Goal: Information Seeking & Learning: Find specific fact

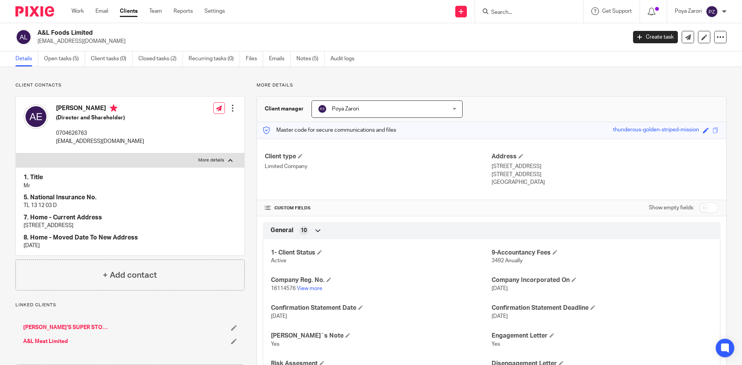
click at [518, 12] on input "Search" at bounding box center [525, 12] width 70 height 7
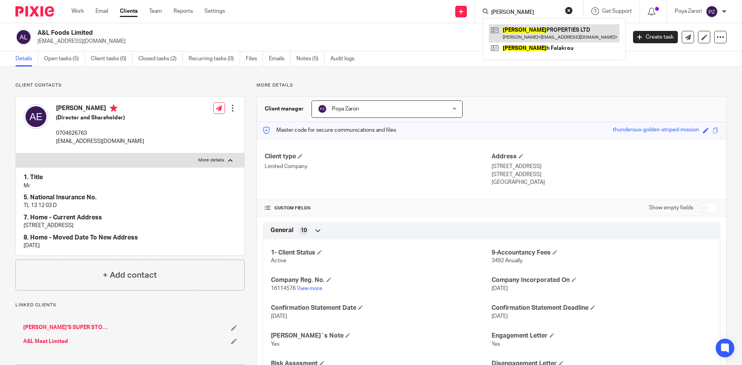
type input "NADINE"
click at [533, 30] on link at bounding box center [554, 33] width 131 height 18
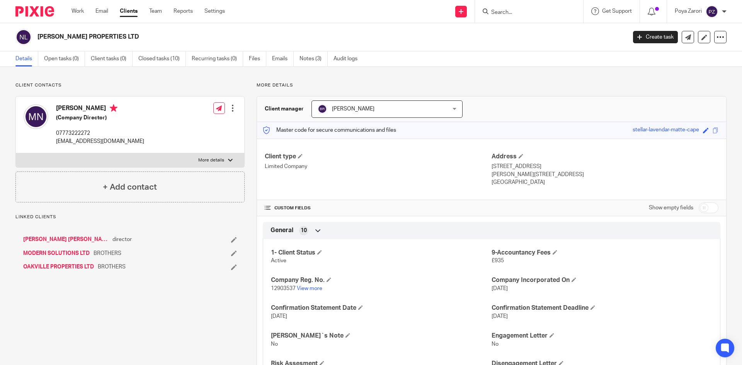
click at [228, 161] on div at bounding box center [230, 160] width 5 height 5
click at [16, 153] on input "More details" at bounding box center [15, 153] width 0 height 0
checkbox input "true"
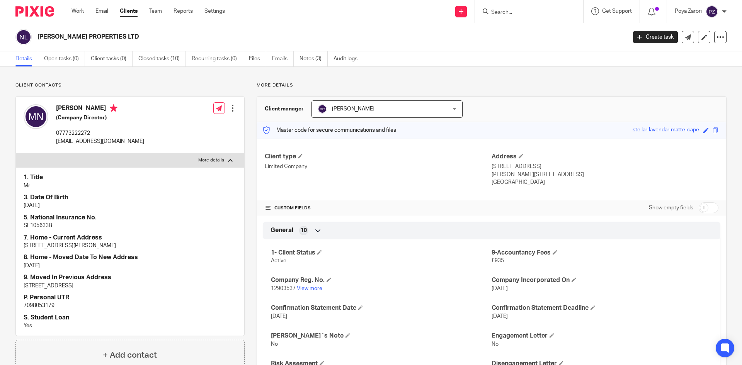
click at [39, 304] on p "7098053179" at bounding box center [130, 306] width 213 height 8
copy p "7098053179"
click at [520, 15] on input "Search" at bounding box center [525, 12] width 70 height 7
click at [654, 13] on icon at bounding box center [652, 12] width 8 height 8
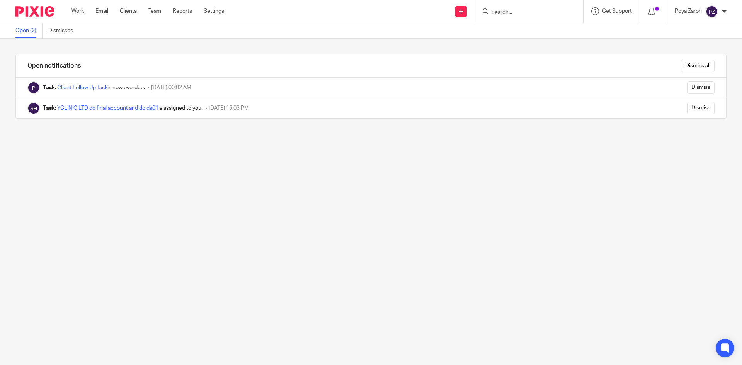
drag, startPoint x: 530, startPoint y: 7, endPoint x: 533, endPoint y: 12, distance: 5.9
click at [530, 7] on form at bounding box center [531, 12] width 82 height 10
click at [532, 13] on input "Search" at bounding box center [525, 12] width 70 height 7
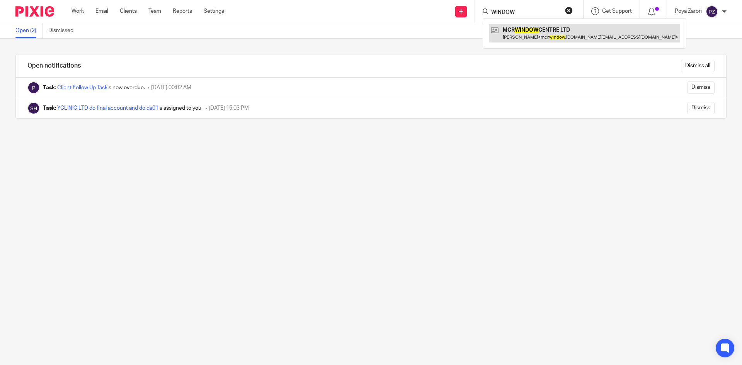
type input "WINDOW"
click at [518, 31] on link at bounding box center [584, 33] width 191 height 18
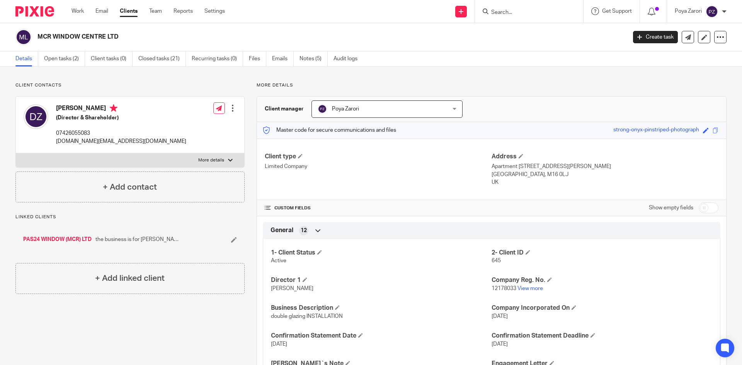
click at [220, 160] on p "More details" at bounding box center [211, 160] width 26 height 6
click at [16, 153] on input "More details" at bounding box center [15, 153] width 0 height 0
checkbox input "true"
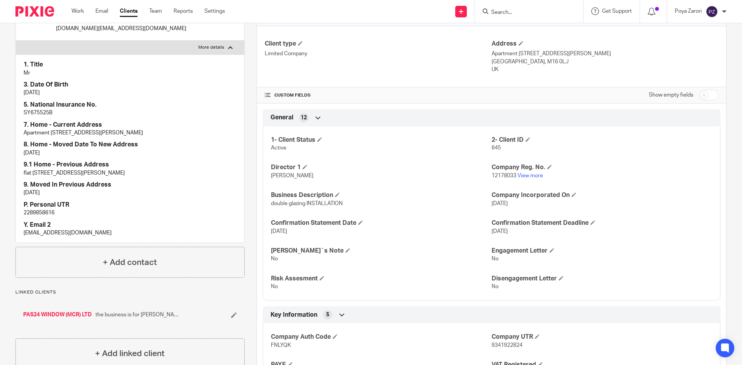
scroll to position [116, 0]
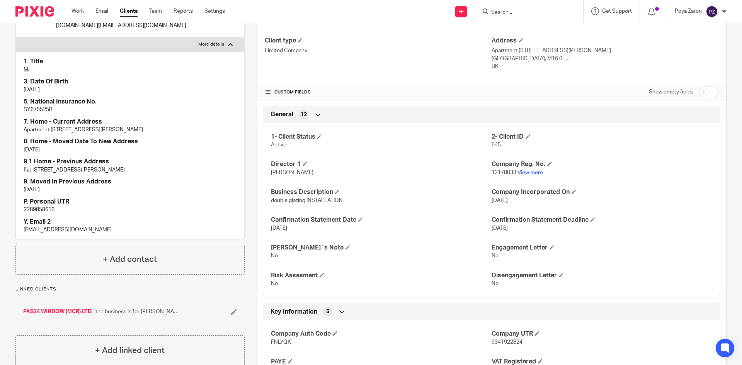
click at [38, 110] on p "SY675525B" at bounding box center [130, 110] width 213 height 8
copy p "SY675525B"
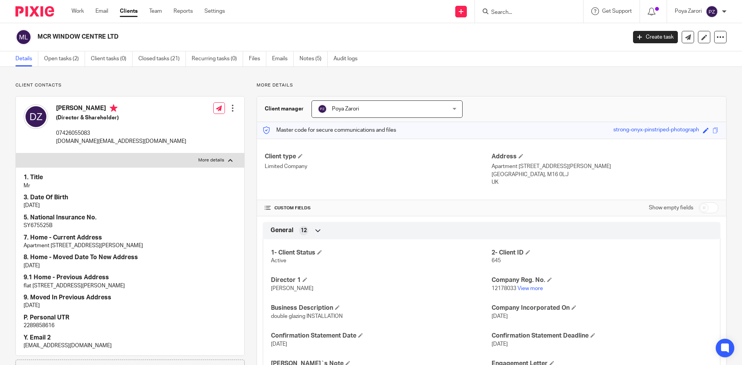
click at [91, 139] on p "mcr.window.center.ltd@gmail.com" at bounding box center [121, 142] width 130 height 8
copy div "mcr.window.center.ltd@gmail.com"
drag, startPoint x: 120, startPoint y: 37, endPoint x: 32, endPoint y: 40, distance: 87.8
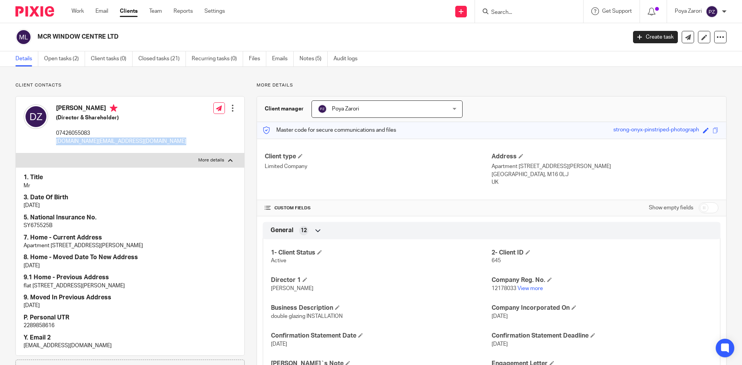
click at [32, 40] on div "MCR WINDOW CENTRE LTD" at bounding box center [318, 37] width 606 height 16
copy div "MCR WINDOW CENTRE LTD"
click at [536, 289] on link "View more" at bounding box center [529, 288] width 25 height 5
click at [310, 56] on link "Notes (5)" at bounding box center [313, 58] width 28 height 15
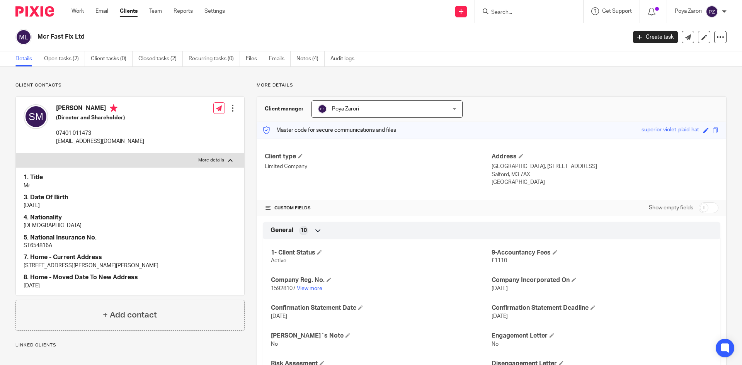
click at [531, 12] on input "Search" at bounding box center [525, 12] width 70 height 7
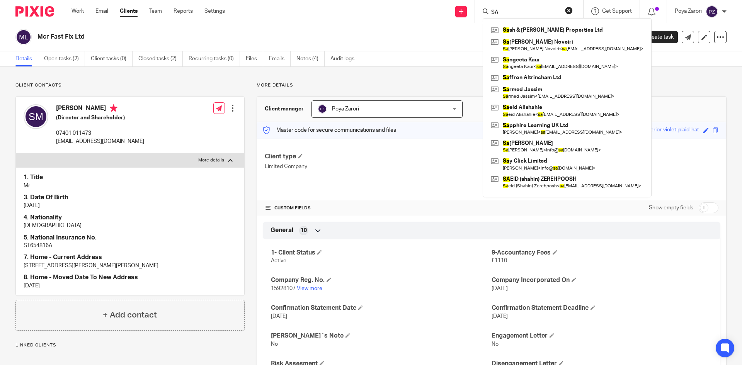
type input "S"
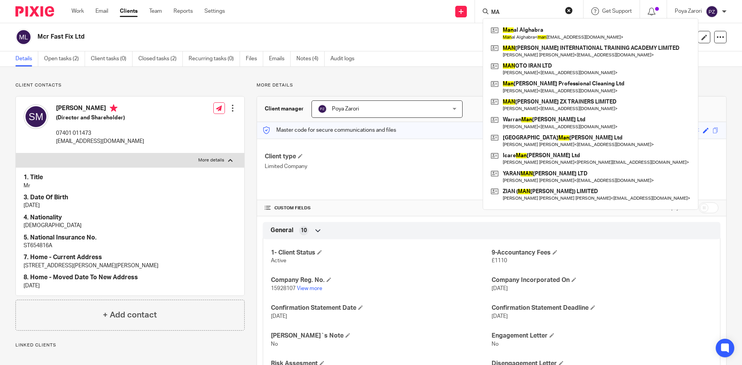
type input "M"
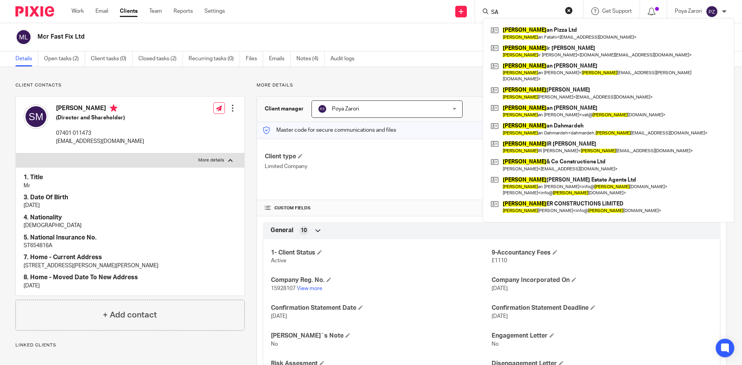
type input "S"
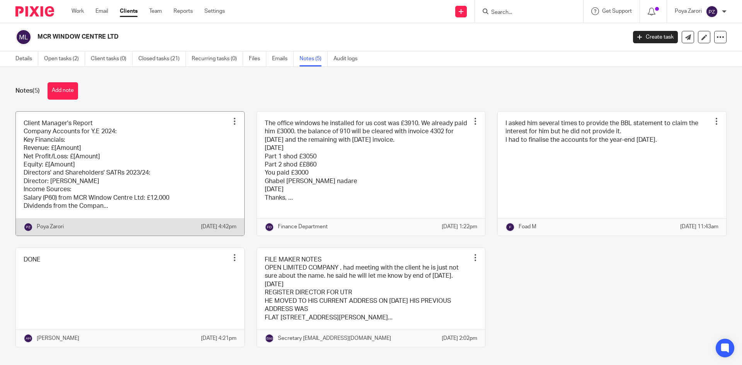
click at [139, 152] on link at bounding box center [130, 174] width 228 height 124
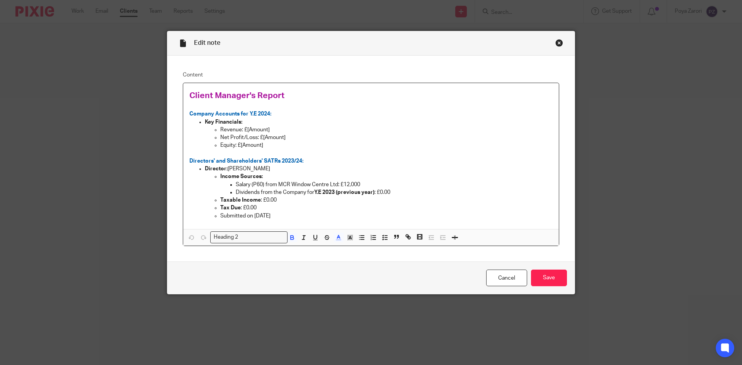
drag, startPoint x: 297, startPoint y: 214, endPoint x: 188, endPoint y: 95, distance: 160.8
click at [188, 95] on div "Client Manager's Report Company Accounts for Y.E 2024: Key Financials: Revenue:…" at bounding box center [371, 156] width 376 height 146
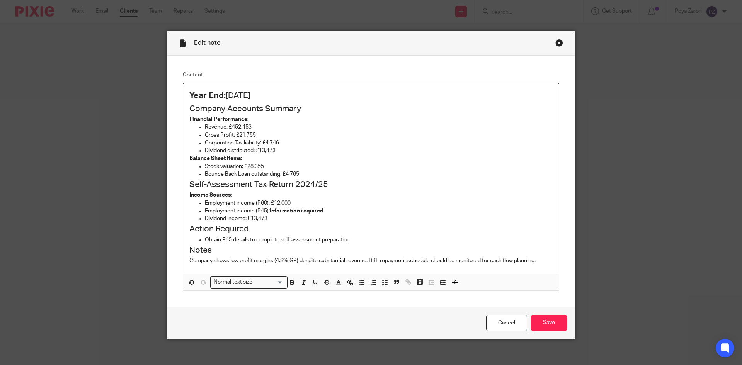
click at [335, 142] on p "Corporation Tax liability: £4,746" at bounding box center [379, 143] width 348 height 8
drag, startPoint x: 280, startPoint y: 93, endPoint x: 192, endPoint y: 99, distance: 88.7
click at [189, 93] on h2 "Year End: August 2024" at bounding box center [370, 95] width 363 height 13
drag, startPoint x: 333, startPoint y: 283, endPoint x: 337, endPoint y: 281, distance: 4.8
click at [335, 281] on icon "button" at bounding box center [338, 282] width 7 height 7
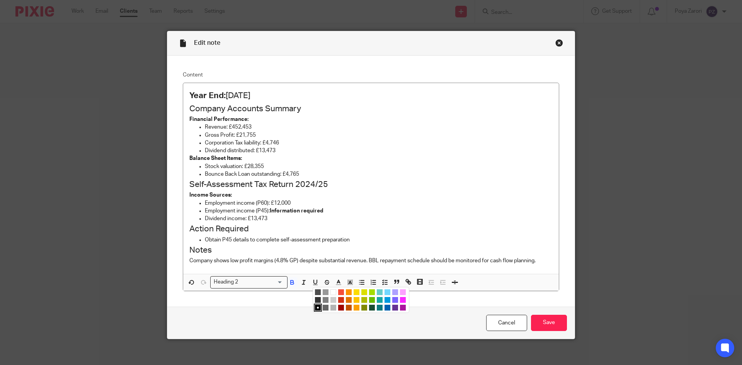
click at [386, 308] on li "color:#0062B1" at bounding box center [387, 308] width 6 height 6
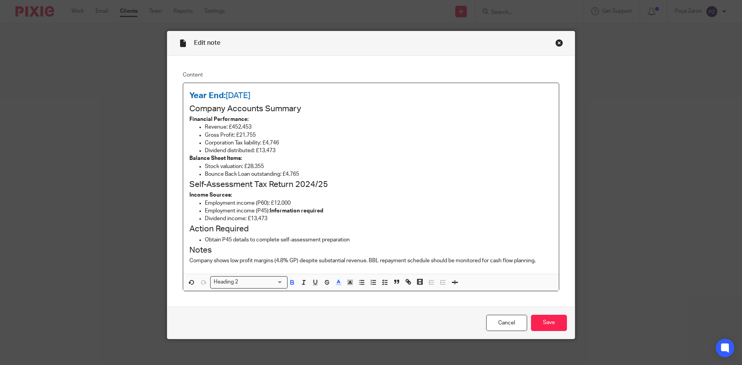
click at [428, 208] on p "Employment income (P45): Information required" at bounding box center [379, 211] width 348 height 8
drag, startPoint x: 274, startPoint y: 95, endPoint x: 186, endPoint y: 97, distance: 88.1
click at [186, 97] on div "Year End: August 2024 Company Accounts Summary Financial Performance: Revenue: …" at bounding box center [371, 178] width 376 height 191
click at [291, 281] on icon "button" at bounding box center [292, 282] width 7 height 7
click at [291, 280] on icon "button" at bounding box center [292, 282] width 7 height 7
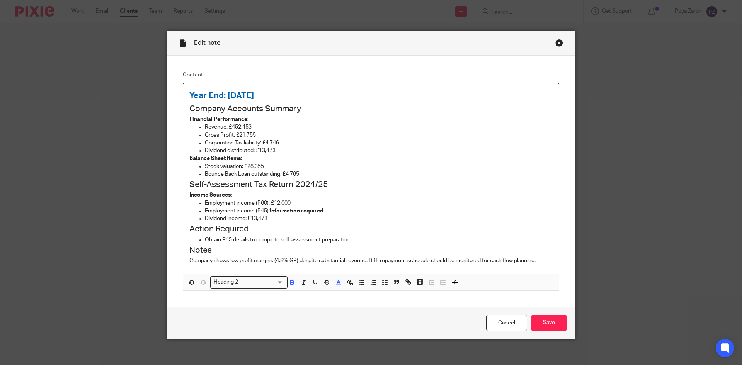
click at [379, 209] on p "Employment income (P45): Information required" at bounding box center [379, 211] width 348 height 8
click at [282, 99] on h2 "Year End: August 2024" at bounding box center [370, 95] width 363 height 13
drag, startPoint x: 277, startPoint y: 108, endPoint x: 185, endPoint y: 109, distance: 92.0
click at [185, 109] on div "Year End: August 2024 Company Accounts Summary Financial Performance: Revenue: …" at bounding box center [371, 178] width 376 height 191
drag, startPoint x: 273, startPoint y: 280, endPoint x: 285, endPoint y: 277, distance: 12.7
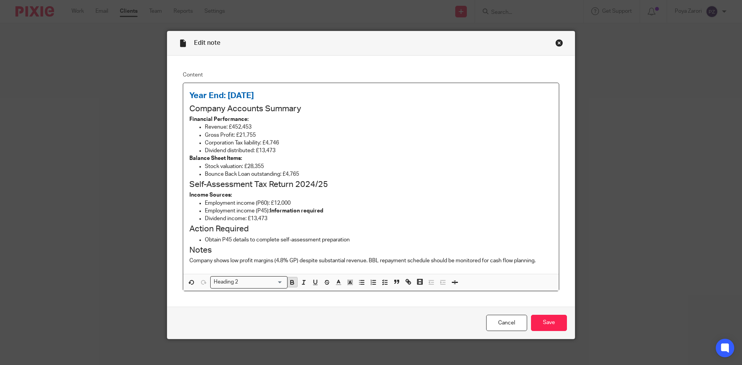
click at [275, 279] on input "Search for option" at bounding box center [262, 282] width 42 height 8
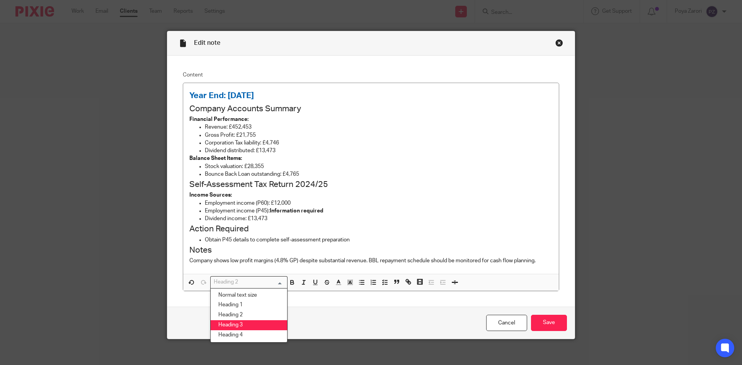
click at [258, 323] on li "Heading 3" at bounding box center [249, 325] width 76 height 10
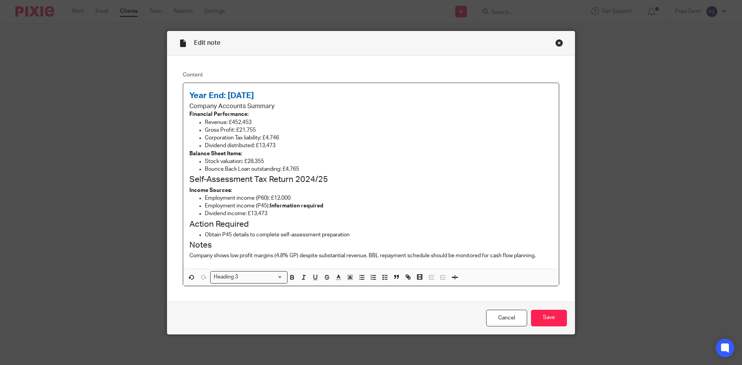
click at [374, 197] on p "Employment income (P60): £12,000" at bounding box center [379, 198] width 348 height 8
click at [275, 105] on h3 "Company Accounts Summary" at bounding box center [370, 106] width 363 height 8
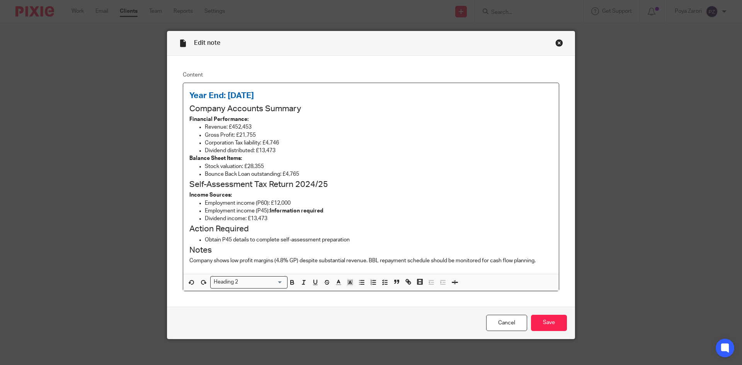
click at [372, 151] on p "Dividend distributed: £13,473" at bounding box center [379, 151] width 348 height 8
drag, startPoint x: 301, startPoint y: 109, endPoint x: 188, endPoint y: 110, distance: 113.2
click at [189, 110] on h2 "Company Accounts Summary" at bounding box center [370, 108] width 363 height 13
click at [301, 281] on icon "button" at bounding box center [303, 282] width 7 height 7
click at [289, 286] on icon "button" at bounding box center [292, 282] width 7 height 7
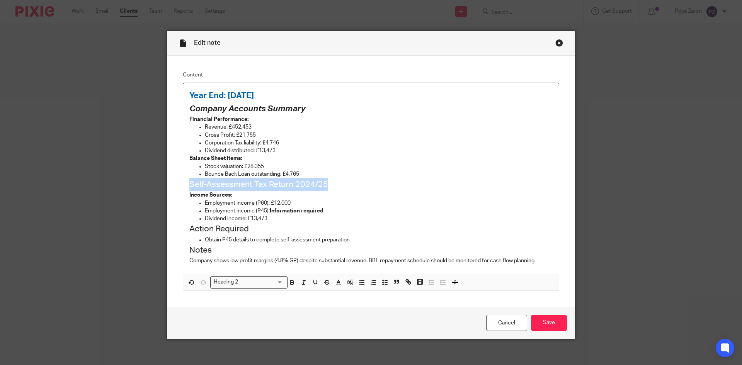
drag, startPoint x: 307, startPoint y: 185, endPoint x: 187, endPoint y: 188, distance: 119.4
click at [189, 188] on h2 "Self-Assessment Tax Return 2024/25" at bounding box center [370, 184] width 363 height 13
click at [303, 281] on line "button" at bounding box center [303, 282] width 1 height 4
click at [292, 280] on icon "button" at bounding box center [292, 282] width 7 height 7
click at [394, 220] on p "Dividend income: £13,473" at bounding box center [379, 219] width 348 height 8
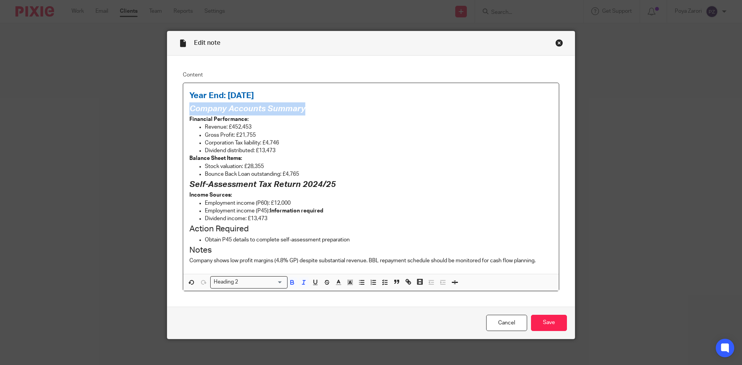
drag, startPoint x: 307, startPoint y: 108, endPoint x: 185, endPoint y: 112, distance: 122.5
click at [185, 110] on div "Year End: August 2024 Company Accounts Summary Financial Performance: Revenue: …" at bounding box center [371, 178] width 376 height 191
drag, startPoint x: 314, startPoint y: 282, endPoint x: 331, endPoint y: 258, distance: 29.7
click at [314, 282] on icon "button" at bounding box center [315, 282] width 3 height 4
click at [388, 214] on ul "Employment income (P60): £12,000 Employment income (P45): Information required …" at bounding box center [370, 211] width 363 height 24
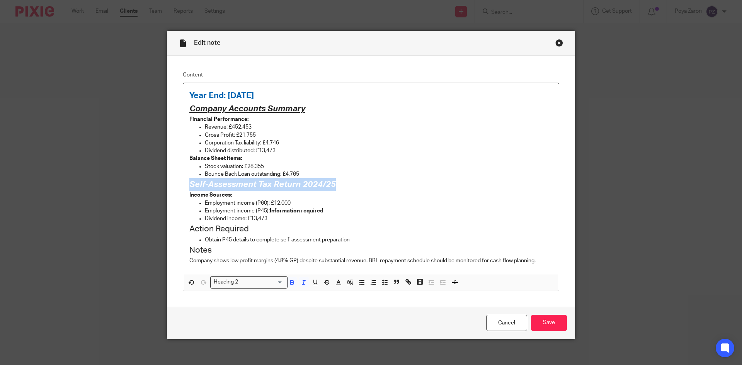
drag, startPoint x: 300, startPoint y: 185, endPoint x: 214, endPoint y: 205, distance: 87.7
click at [189, 185] on h2 "Self-Assessment Tax Return 2024/25" at bounding box center [370, 184] width 363 height 13
click at [315, 280] on icon "button" at bounding box center [315, 282] width 7 height 7
click at [391, 232] on h2 "Action Required" at bounding box center [370, 229] width 363 height 13
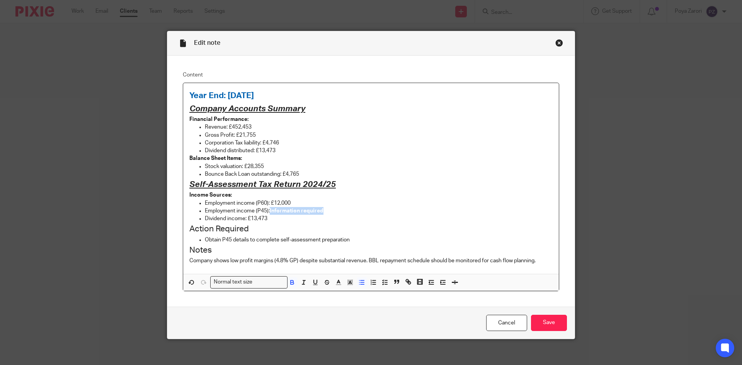
drag, startPoint x: 328, startPoint y: 211, endPoint x: 267, endPoint y: 210, distance: 61.4
click at [267, 210] on p "Employment income (P45): Information required" at bounding box center [379, 211] width 348 height 8
click at [335, 282] on icon "button" at bounding box center [338, 282] width 7 height 7
drag, startPoint x: 347, startPoint y: 309, endPoint x: 348, endPoint y: 303, distance: 5.9
click at [347, 307] on li "color:#C45100" at bounding box center [349, 308] width 6 height 6
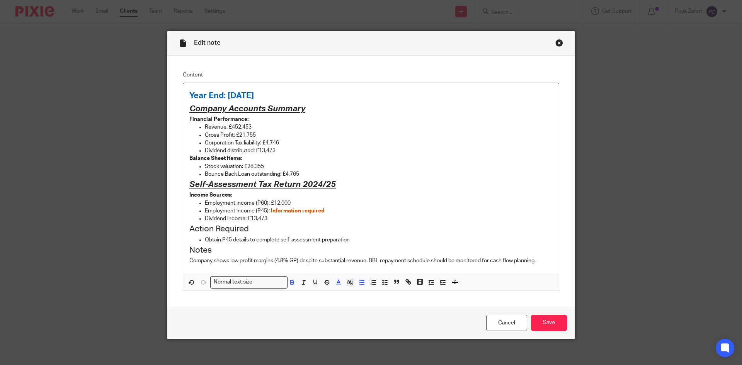
click at [405, 241] on p "Obtain P45 details to complete self-assessment preparation" at bounding box center [379, 240] width 348 height 8
drag, startPoint x: 295, startPoint y: 260, endPoint x: 274, endPoint y: 259, distance: 20.9
click at [274, 259] on p "Company shows low profit margins (4.8% GP) despite substantial revenue. BBL rep…" at bounding box center [370, 261] width 363 height 8
click at [337, 280] on polyline "button" at bounding box center [338, 281] width 3 height 3
drag, startPoint x: 337, startPoint y: 291, endPoint x: 345, endPoint y: 279, distance: 14.5
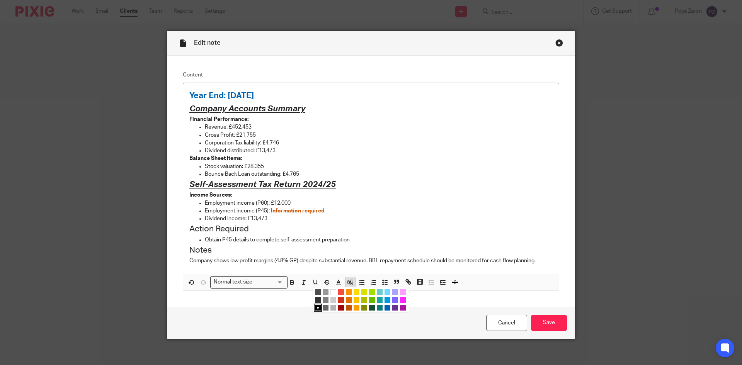
click at [338, 291] on li "color:#F44E3B" at bounding box center [341, 292] width 6 height 6
click at [386, 223] on h2 "Action Required" at bounding box center [370, 229] width 363 height 13
drag, startPoint x: 293, startPoint y: 260, endPoint x: 282, endPoint y: 263, distance: 11.6
click at [276, 260] on span "4.8% GP" at bounding box center [286, 260] width 21 height 5
click at [335, 280] on icon "button" at bounding box center [338, 282] width 7 height 7
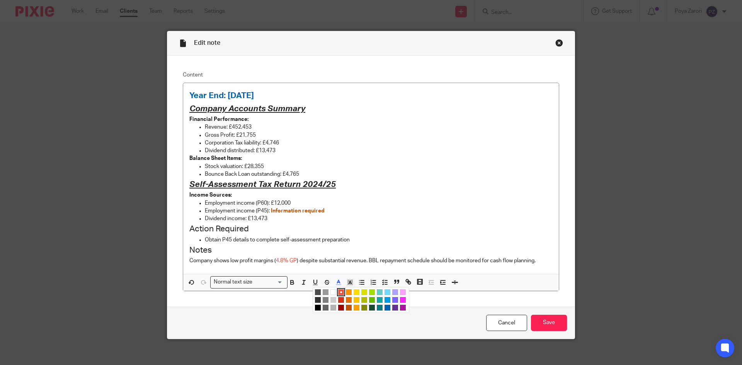
click at [338, 306] on li "color:#9F0500" at bounding box center [341, 308] width 6 height 6
click at [407, 237] on p "Obtain P45 details to complete self-assessment preparation" at bounding box center [379, 240] width 348 height 8
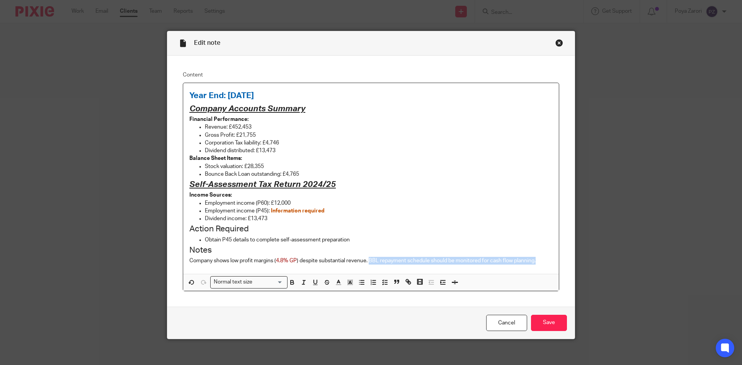
drag, startPoint x: 536, startPoint y: 261, endPoint x: 369, endPoint y: 260, distance: 167.7
click at [368, 260] on p "Company shows low profit margins ( 4.8% GP ) despite substantial revenue. BBL r…" at bounding box center [370, 261] width 363 height 8
drag, startPoint x: 325, startPoint y: 210, endPoint x: 269, endPoint y: 212, distance: 56.1
click at [269, 212] on p "Employment income (P45): Information required" at bounding box center [379, 211] width 348 height 8
click at [290, 282] on icon "button" at bounding box center [292, 282] width 7 height 7
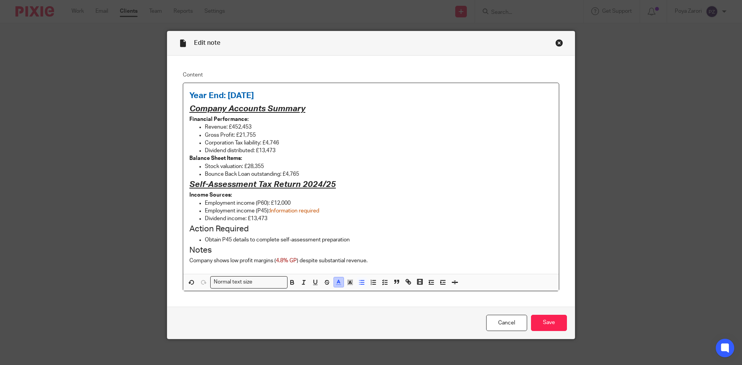
click at [337, 282] on icon "button" at bounding box center [338, 282] width 7 height 7
click at [338, 299] on li "color:#D33115" at bounding box center [341, 300] width 6 height 6
click at [397, 240] on p "Obtain P45 details to complete self-assessment preparation" at bounding box center [379, 240] width 348 height 8
drag, startPoint x: 333, startPoint y: 212, endPoint x: 269, endPoint y: 212, distance: 64.9
click at [268, 212] on p "Employment income (P45): Information required" at bounding box center [379, 211] width 348 height 8
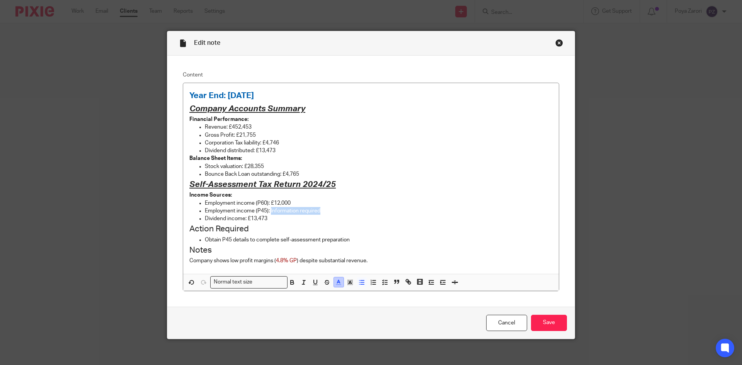
click at [335, 284] on icon "button" at bounding box center [338, 282] width 7 height 7
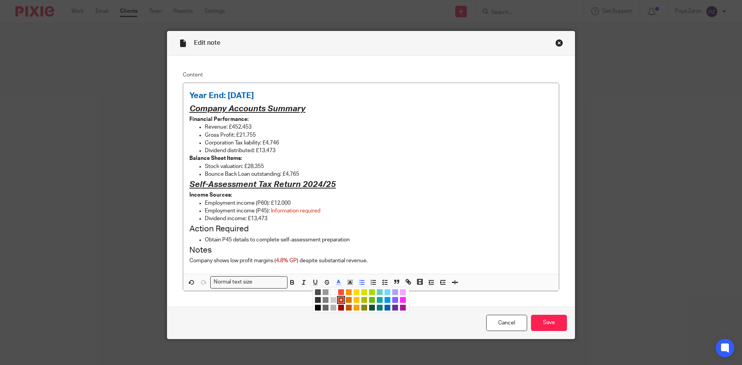
click at [338, 309] on li "color:#9F0500" at bounding box center [341, 308] width 6 height 6
click at [414, 244] on h2 "Notes" at bounding box center [370, 250] width 363 height 13
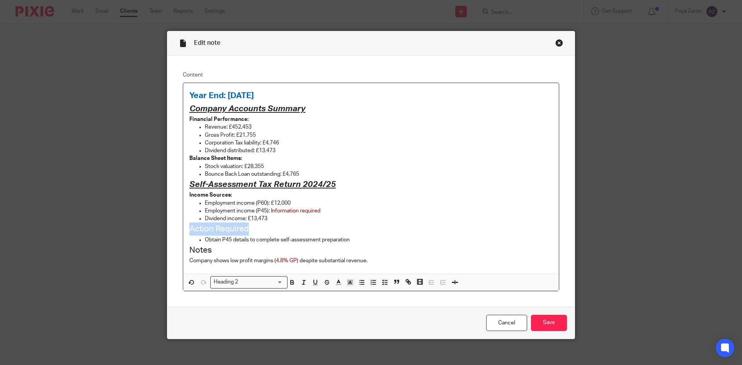
drag, startPoint x: 245, startPoint y: 226, endPoint x: 188, endPoint y: 230, distance: 57.7
click at [185, 229] on div "Year End: August 2024 Company Accounts Summary Financial Performance: Revenue: …" at bounding box center [371, 178] width 376 height 191
click at [276, 282] on input "Search for option" at bounding box center [262, 282] width 42 height 8
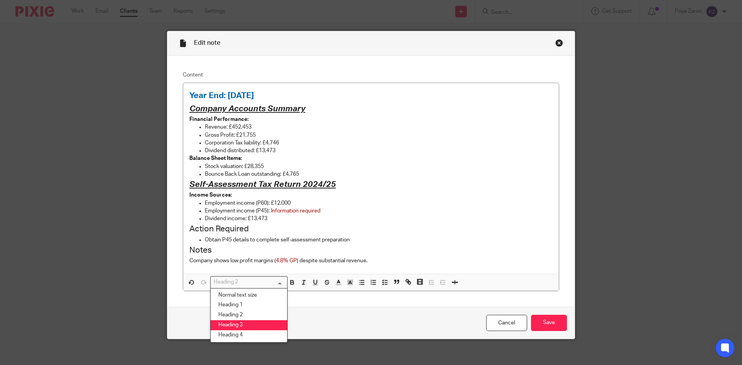
click at [247, 321] on li "Heading 3" at bounding box center [249, 325] width 76 height 10
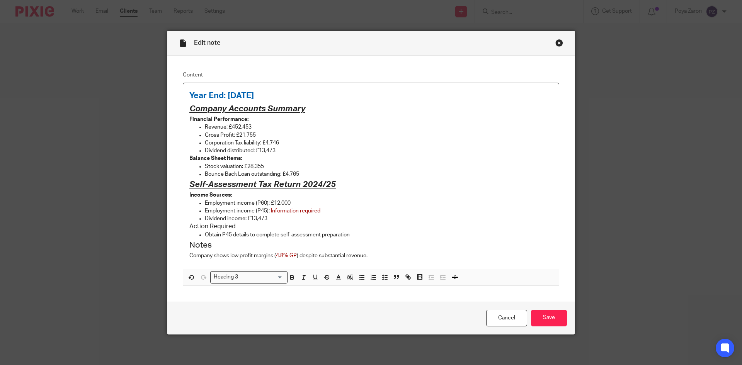
click at [355, 213] on p "Employment income (P45): Information required" at bounding box center [379, 211] width 348 height 8
drag, startPoint x: 217, startPoint y: 248, endPoint x: 187, endPoint y: 246, distance: 30.6
click at [189, 246] on h2 "Notes" at bounding box center [370, 245] width 363 height 13
drag, startPoint x: 280, startPoint y: 276, endPoint x: 279, endPoint y: 282, distance: 6.2
click at [280, 276] on div "Heading 2" at bounding box center [247, 277] width 73 height 10
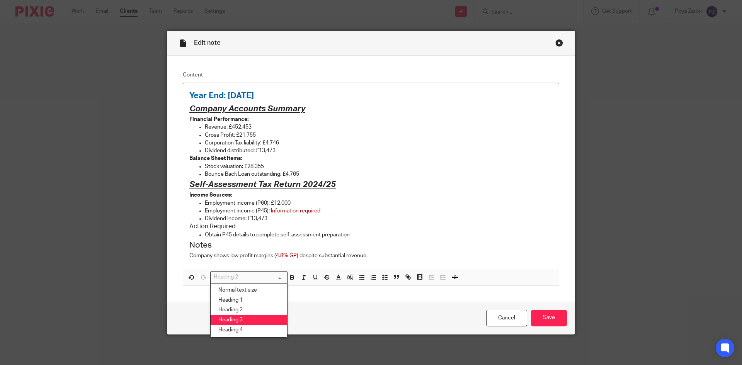
click at [254, 320] on li "Heading 3" at bounding box center [249, 320] width 76 height 10
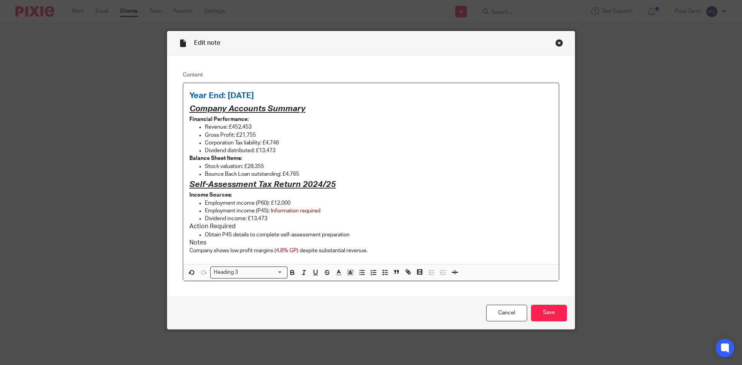
click at [402, 217] on p "Dividend income: £13,473" at bounding box center [379, 219] width 348 height 8
drag, startPoint x: 235, startPoint y: 227, endPoint x: 186, endPoint y: 228, distance: 48.7
click at [189, 228] on h3 "Action Required" at bounding box center [370, 227] width 363 height 8
click at [291, 272] on icon "button" at bounding box center [292, 272] width 7 height 7
drag, startPoint x: 205, startPoint y: 242, endPoint x: 181, endPoint y: 243, distance: 24.0
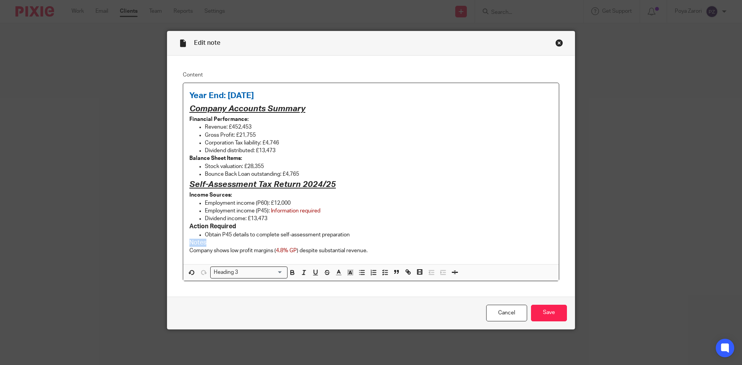
click at [183, 243] on div "Year End: August 2024 Company Accounts Summary Financial Performance: Revenue: …" at bounding box center [371, 173] width 376 height 181
click at [289, 270] on icon "button" at bounding box center [292, 272] width 7 height 7
click at [403, 217] on p "Dividend income: £13,473" at bounding box center [379, 219] width 348 height 8
click at [243, 226] on h3 "Action Required" at bounding box center [370, 227] width 363 height 8
click at [209, 243] on h3 "Notes" at bounding box center [370, 243] width 363 height 8
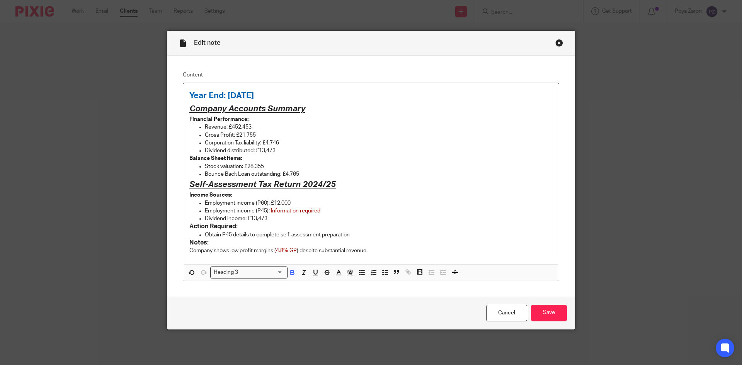
click at [411, 246] on h3 "Notes:" at bounding box center [370, 243] width 363 height 8
click at [189, 118] on strong "Financial Performance:" at bounding box center [218, 119] width 59 height 5
click at [357, 273] on button "button" at bounding box center [362, 273] width 10 height 10
click at [189, 156] on strong "Balance Sheet Items:" at bounding box center [215, 158] width 53 height 5
click at [360, 270] on line "button" at bounding box center [361, 270] width 3 height 0
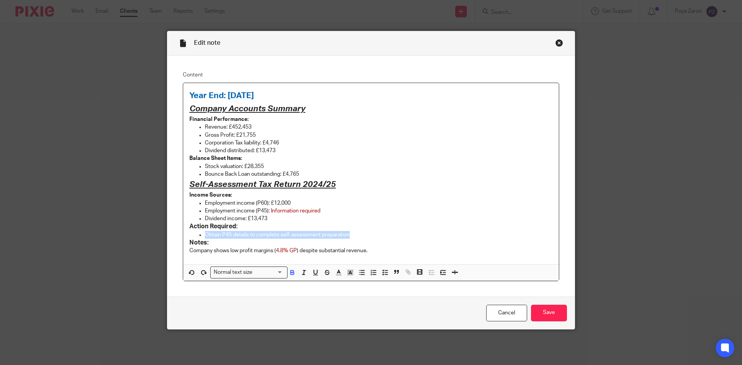
click at [403, 227] on div "Year End: August 2024 Company Accounts Summary Financial Performance: Revenue: …" at bounding box center [371, 173] width 376 height 181
click at [410, 224] on h3 "Action Required:" at bounding box center [370, 227] width 363 height 8
click at [472, 228] on h3 "Action Required:" at bounding box center [370, 227] width 363 height 8
click at [389, 312] on div "Cancel Save" at bounding box center [370, 313] width 407 height 32
click at [561, 316] on input "Save" at bounding box center [549, 313] width 36 height 17
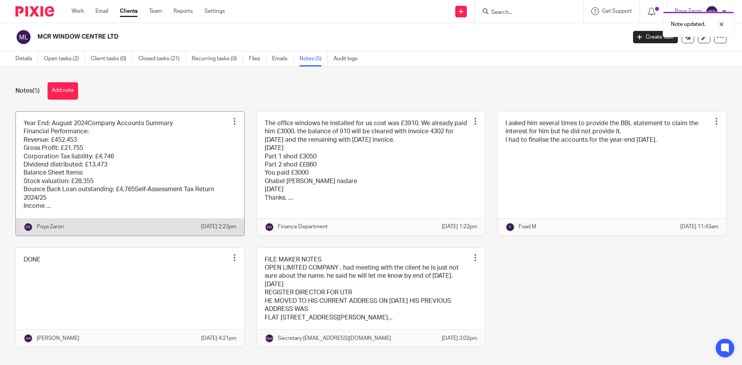
click at [209, 158] on link at bounding box center [130, 174] width 228 height 124
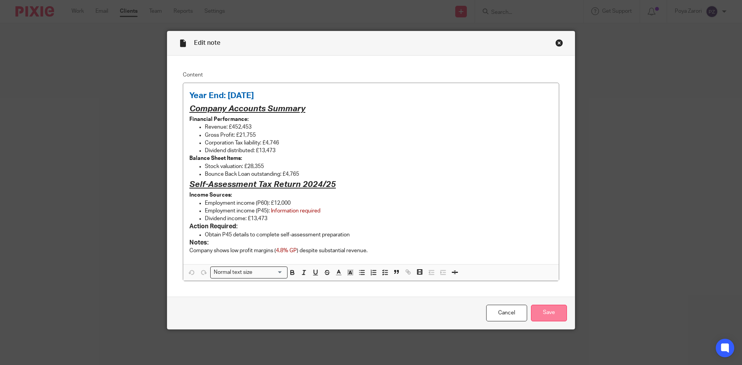
click at [540, 312] on input "Save" at bounding box center [549, 313] width 36 height 17
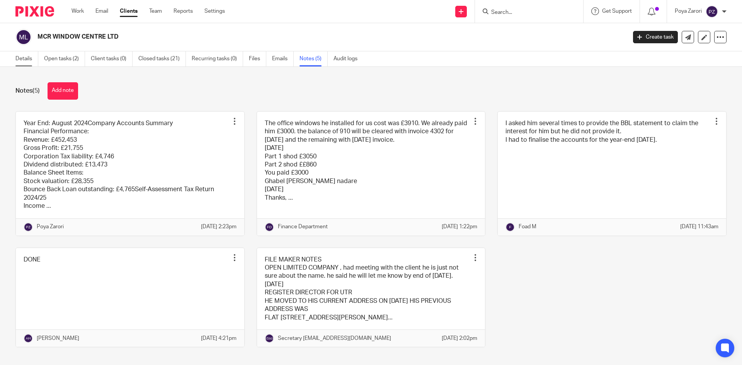
click at [21, 58] on link "Details" at bounding box center [26, 58] width 23 height 15
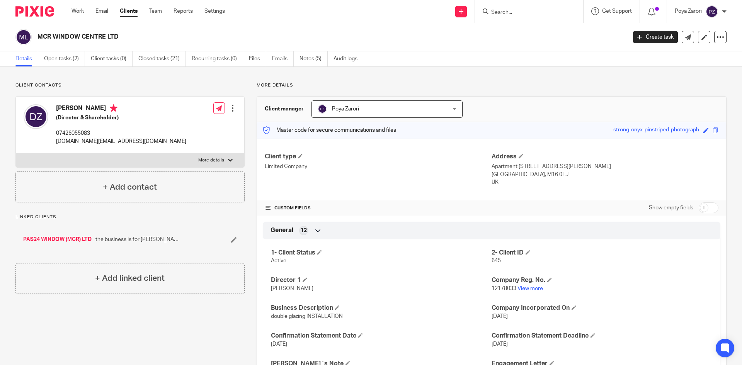
click at [518, 13] on input "Search" at bounding box center [525, 12] width 70 height 7
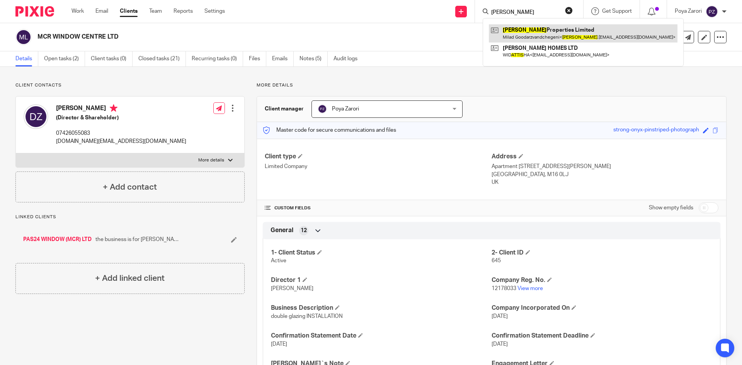
type input "artis"
click at [526, 39] on link at bounding box center [583, 33] width 189 height 18
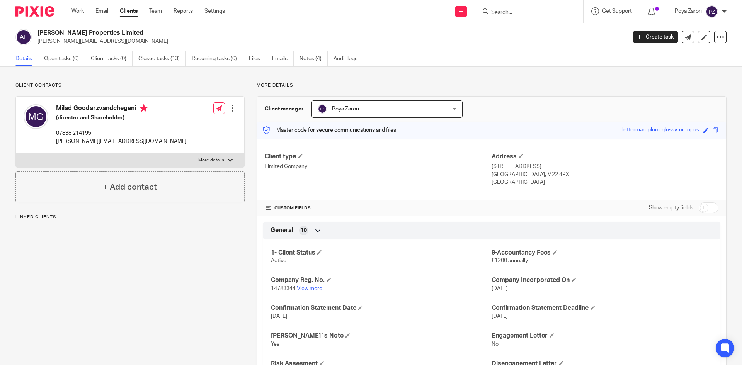
scroll to position [77, 0]
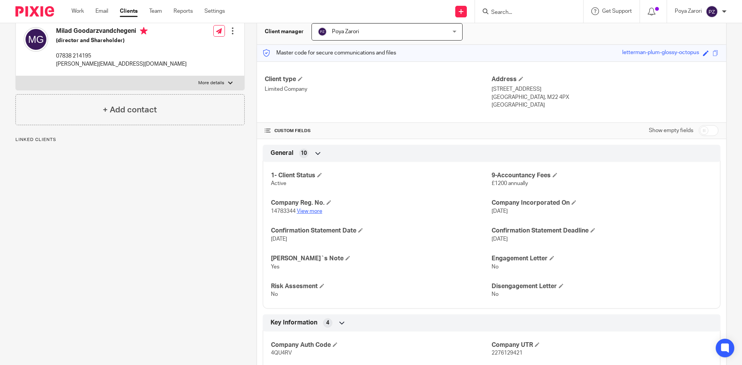
click at [317, 211] on link "View more" at bounding box center [309, 211] width 25 height 5
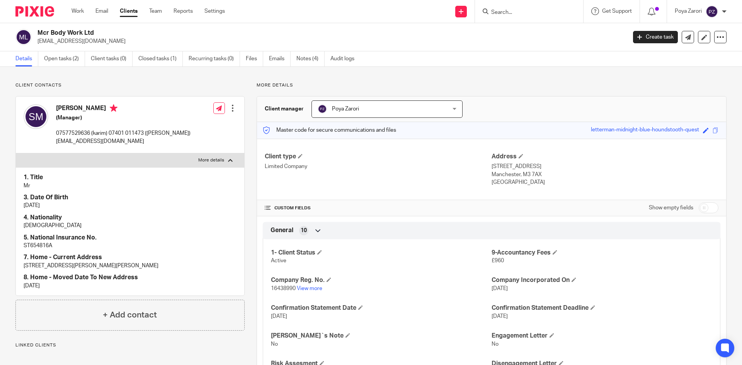
click at [284, 288] on span "16438990" at bounding box center [283, 288] width 25 height 5
copy p "16438990"
drag, startPoint x: 101, startPoint y: 34, endPoint x: 39, endPoint y: 32, distance: 61.8
click at [39, 32] on h2 "Mcr Body Work Ltd" at bounding box center [270, 33] width 467 height 8
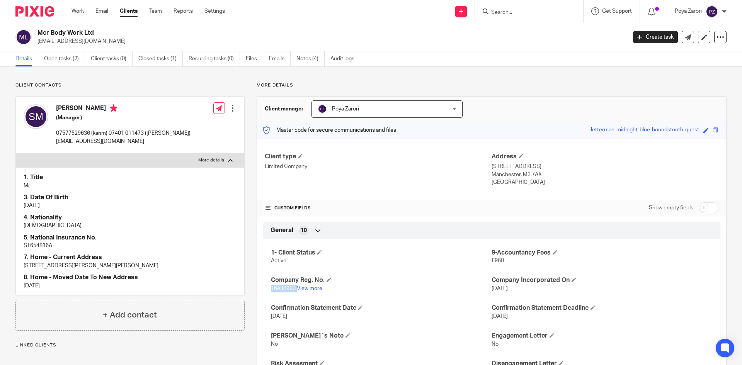
copy h2 "Mcr Body Work Ltd"
click at [311, 60] on link "Notes (4)" at bounding box center [310, 58] width 28 height 15
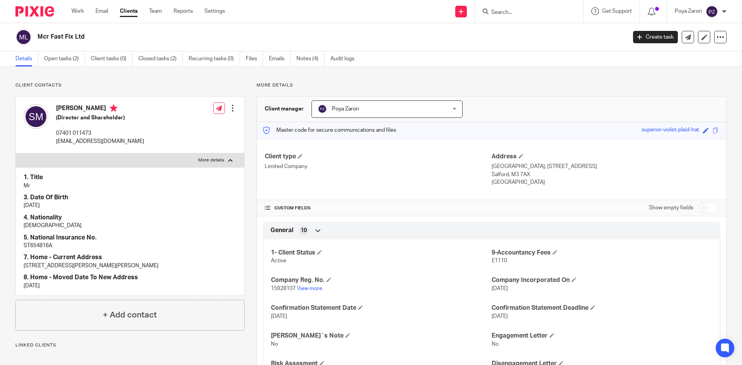
click at [280, 289] on span "15928107" at bounding box center [283, 288] width 25 height 5
copy p "15928107"
click at [313, 287] on link "View more" at bounding box center [309, 288] width 25 height 5
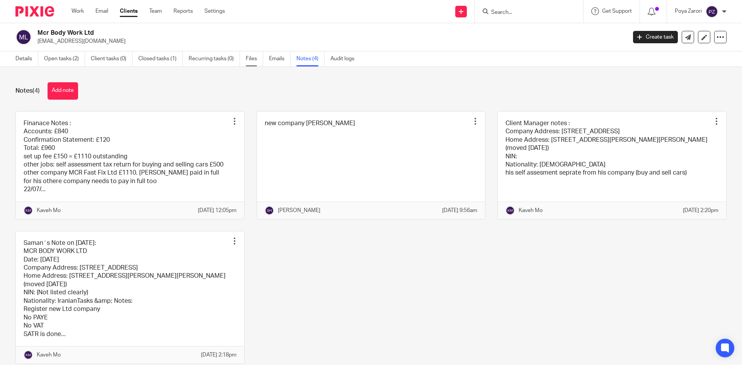
click at [251, 59] on link "Files" at bounding box center [254, 58] width 17 height 15
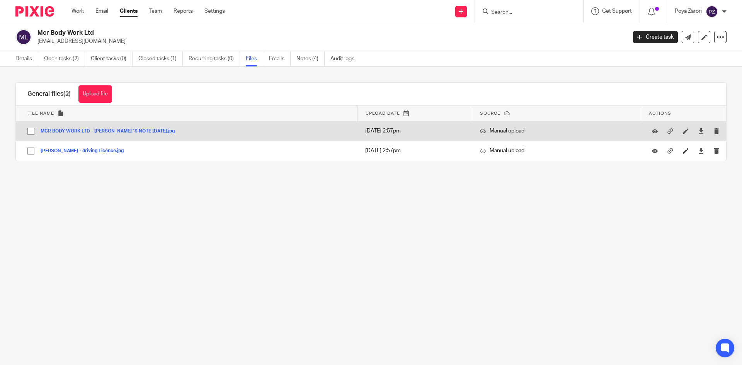
click at [129, 129] on button "MCR BODY WORK LTD - SAMAN`S NOTE 07.05.2025.jpg" at bounding box center [111, 131] width 140 height 5
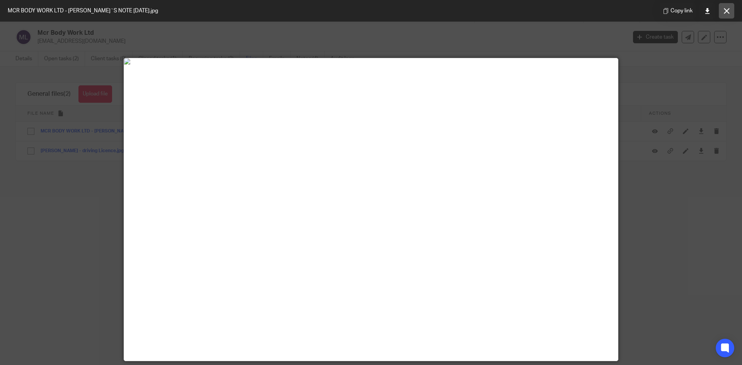
click at [726, 8] on icon at bounding box center [727, 11] width 6 height 6
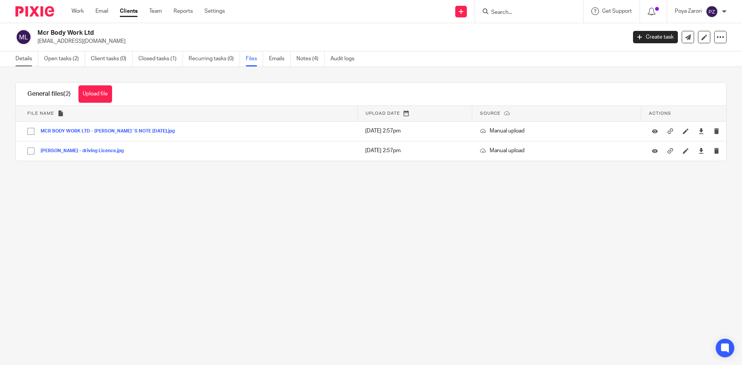
click at [26, 60] on link "Details" at bounding box center [26, 58] width 23 height 15
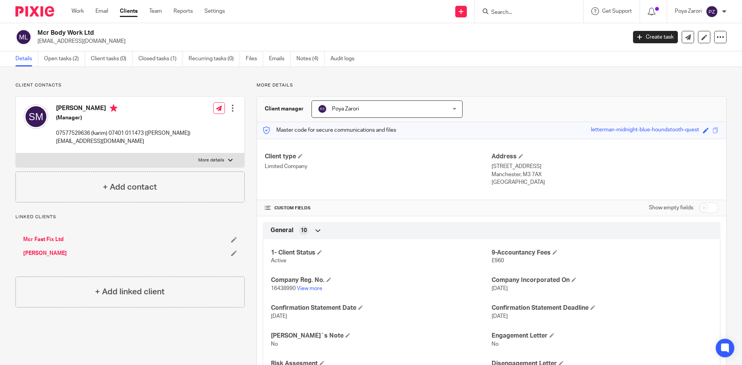
click at [702, 206] on input "checkbox" at bounding box center [709, 207] width 20 height 11
checkbox input "true"
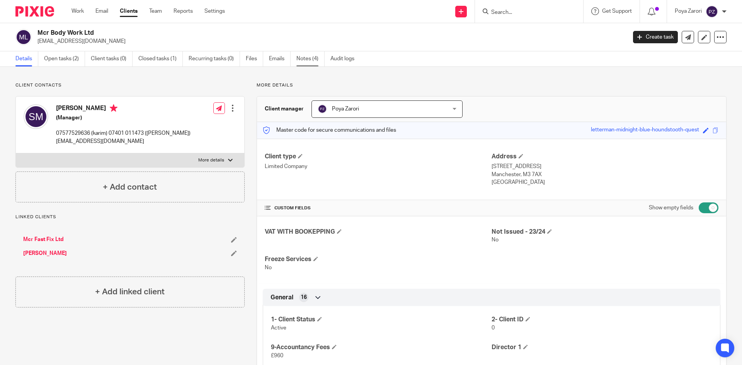
click at [307, 57] on link "Notes (4)" at bounding box center [310, 58] width 28 height 15
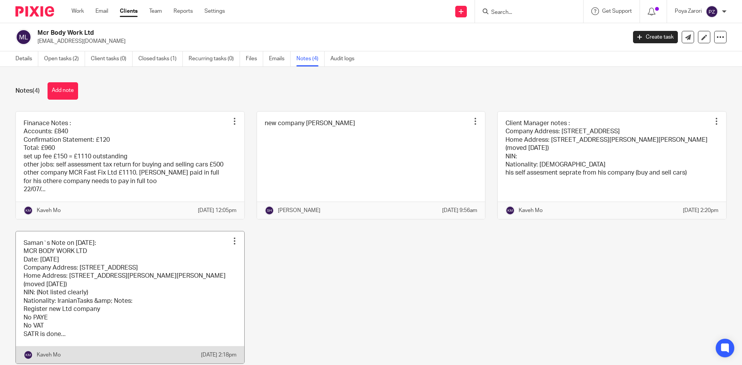
click at [208, 273] on link at bounding box center [130, 297] width 228 height 132
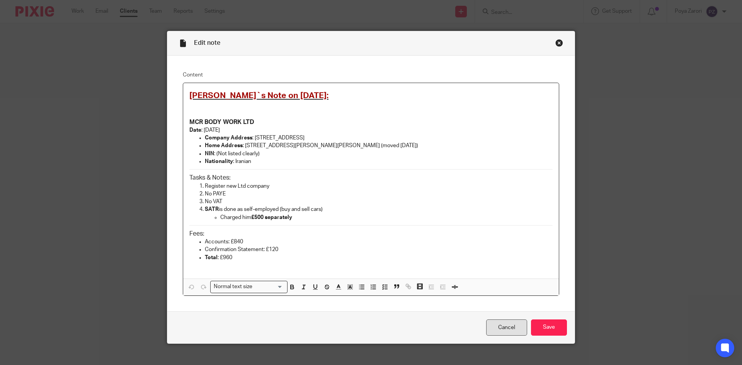
click at [505, 329] on link "Cancel" at bounding box center [506, 328] width 41 height 17
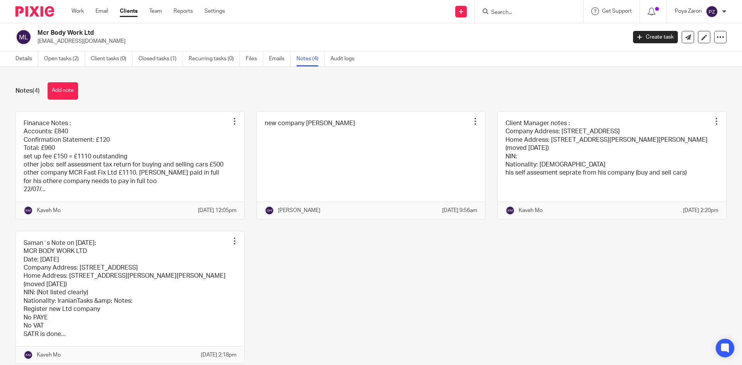
click at [499, 11] on input "Search" at bounding box center [525, 12] width 70 height 7
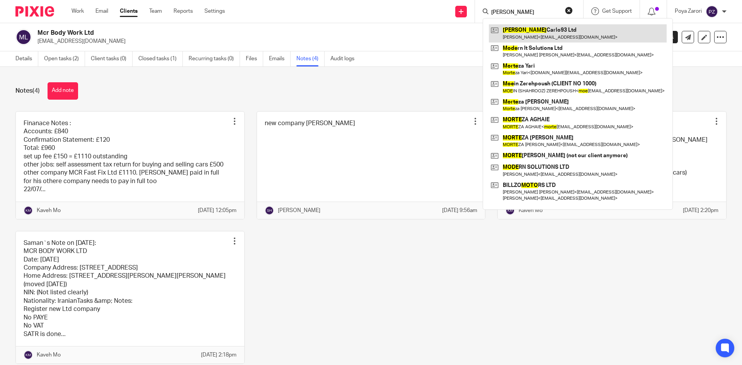
type input "MOTE"
click at [531, 38] on link at bounding box center [578, 33] width 178 height 18
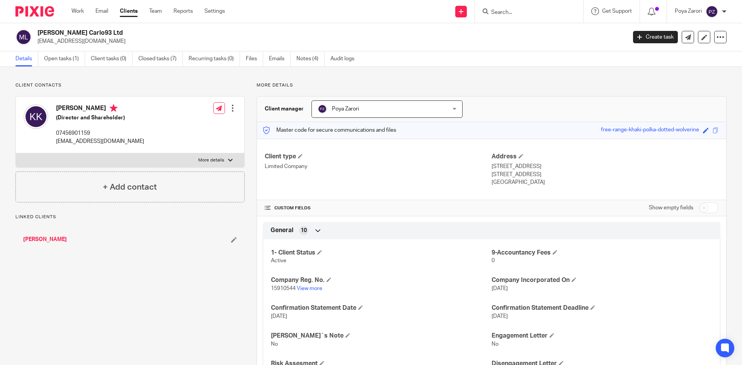
click at [230, 157] on label "More details" at bounding box center [130, 160] width 228 height 14
click at [16, 153] on input "More details" at bounding box center [15, 153] width 0 height 0
checkbox input "true"
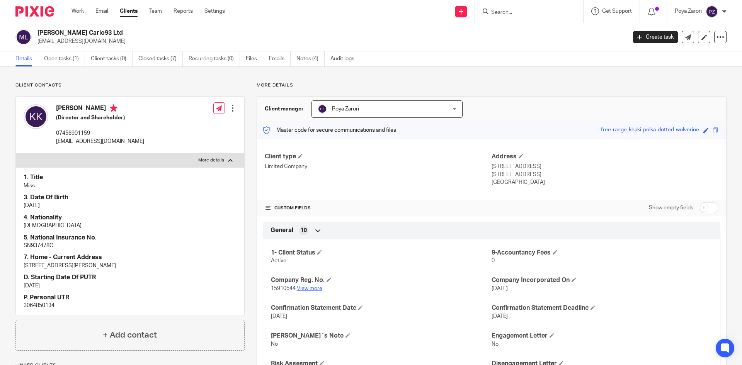
click at [313, 291] on link "View more" at bounding box center [309, 288] width 25 height 5
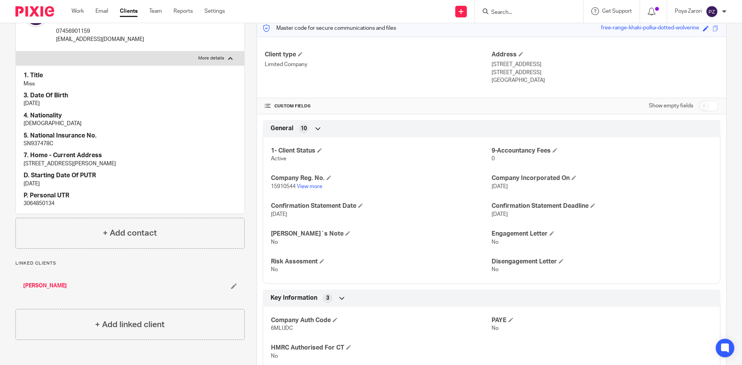
scroll to position [39, 0]
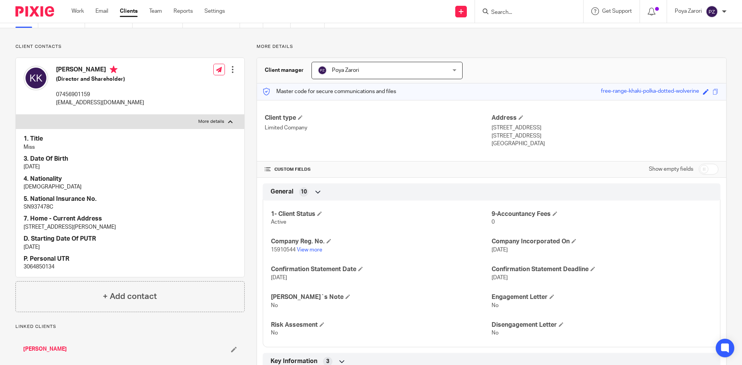
click at [700, 172] on input "checkbox" at bounding box center [709, 169] width 20 height 11
checkbox input "true"
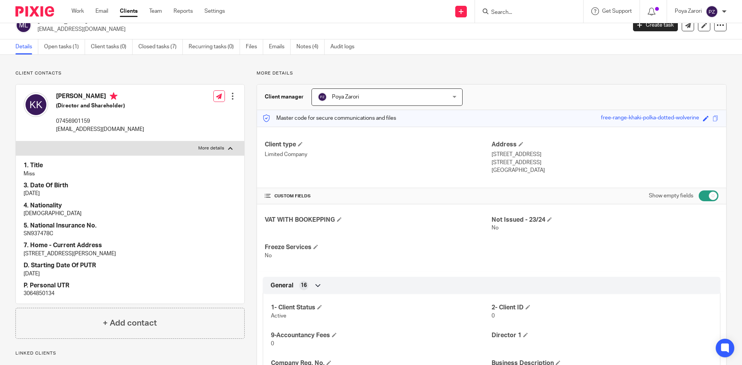
scroll to position [0, 0]
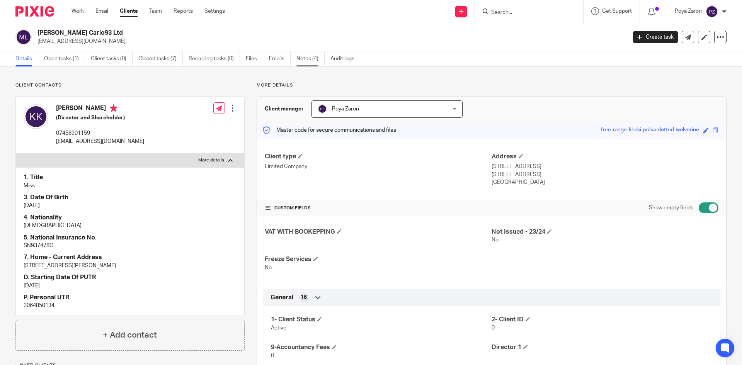
click at [302, 56] on link "Notes (4)" at bounding box center [310, 58] width 28 height 15
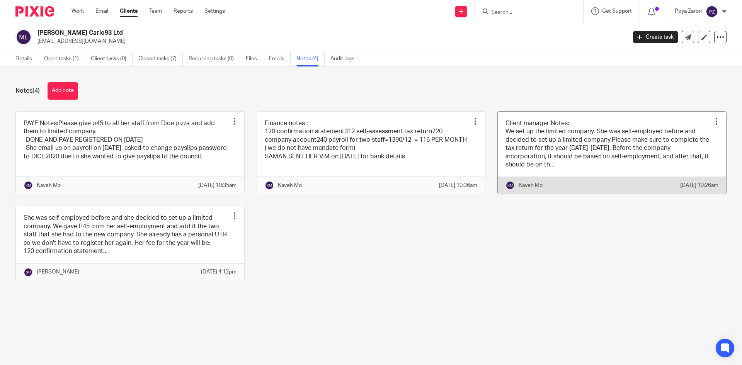
click at [602, 138] on link at bounding box center [612, 153] width 228 height 83
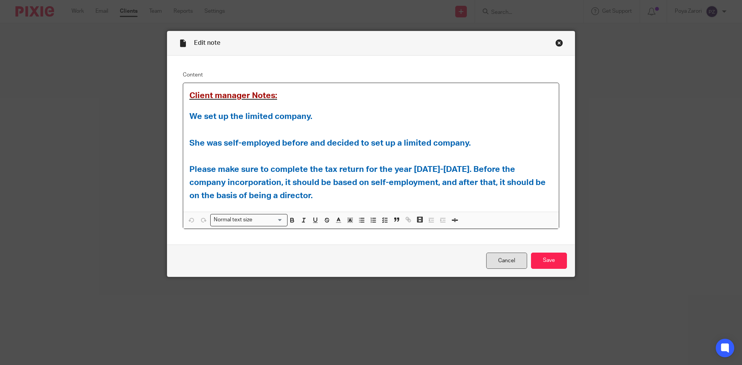
click at [503, 255] on link "Cancel" at bounding box center [506, 261] width 41 height 17
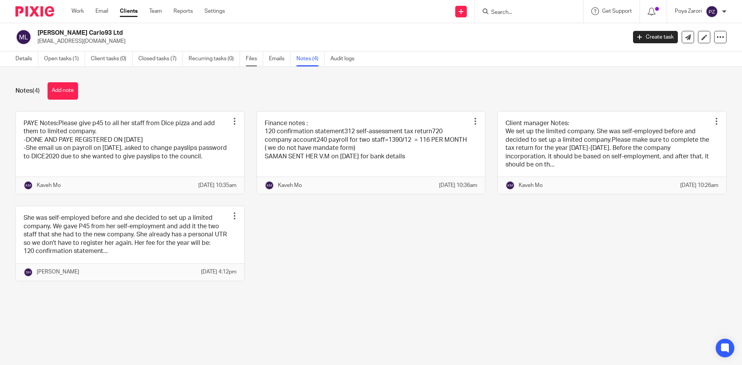
click at [250, 58] on link "Files" at bounding box center [254, 58] width 17 height 15
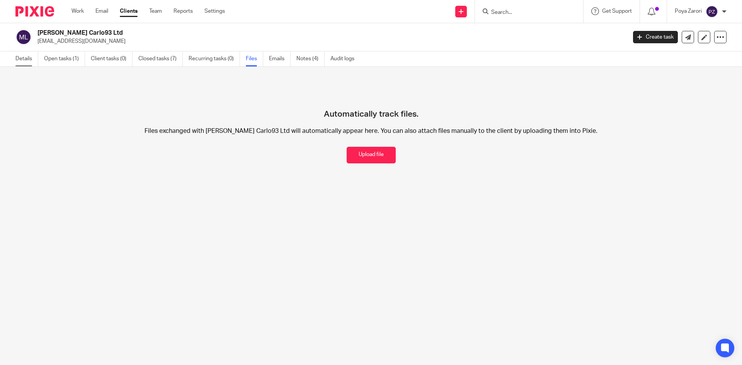
click at [26, 59] on link "Details" at bounding box center [26, 58] width 23 height 15
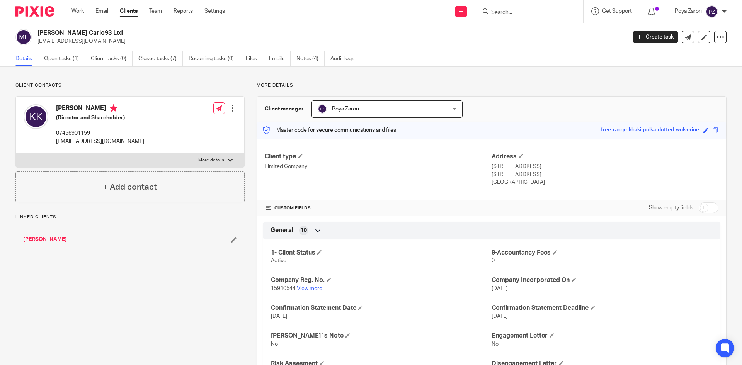
click at [225, 159] on label "More details" at bounding box center [130, 160] width 228 height 14
click at [16, 153] on input "More details" at bounding box center [15, 153] width 0 height 0
checkbox input "true"
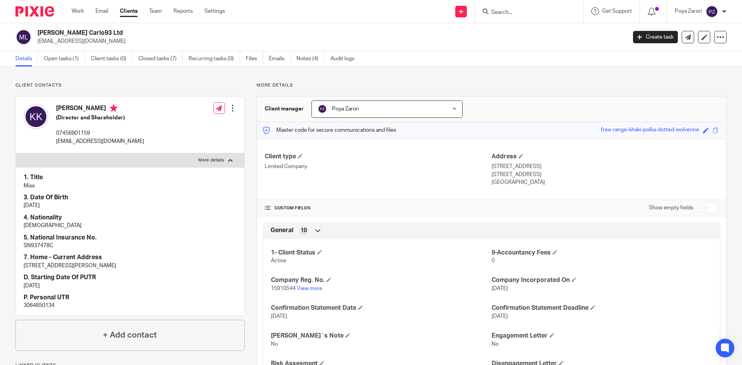
click at [45, 304] on p "3064850134" at bounding box center [130, 306] width 213 height 8
click at [44, 304] on p "3064850134" at bounding box center [130, 306] width 213 height 8
copy div "3064850134"
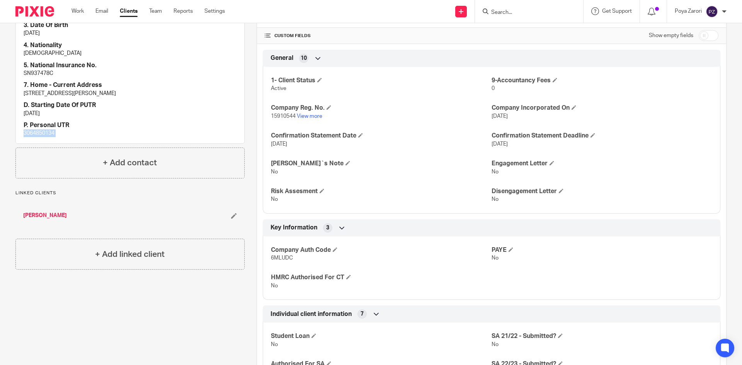
scroll to position [193, 0]
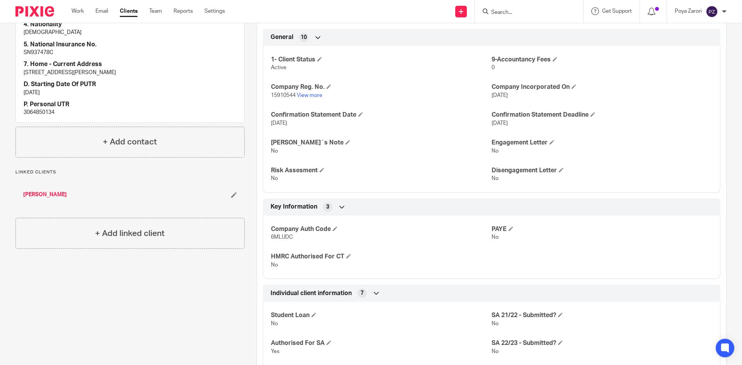
click at [275, 238] on span "6MLUDC" at bounding box center [282, 237] width 22 height 5
copy span "6MLUDC"
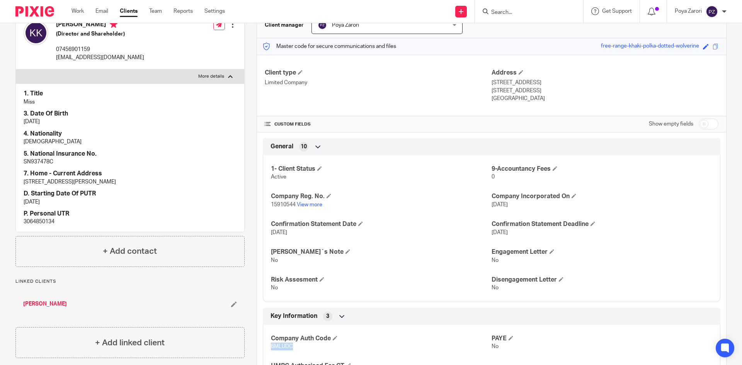
scroll to position [0, 0]
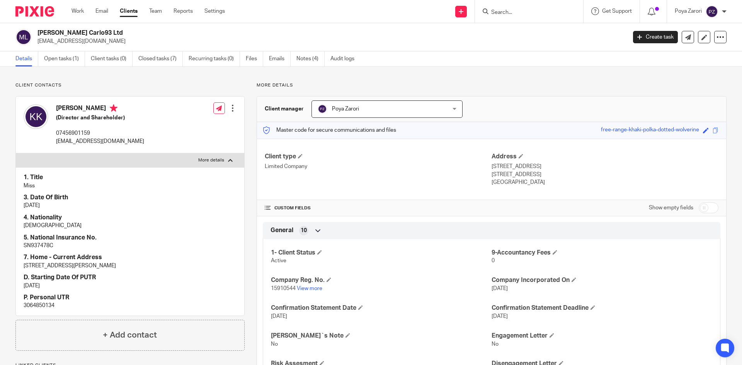
click at [90, 141] on p "kalban.khadija84@yahoo.com" at bounding box center [100, 142] width 88 height 8
copy div "kalban.khadija84@yahoo.com"
click at [75, 41] on p "kalban.khadija84@yahoo.com" at bounding box center [329, 41] width 584 height 8
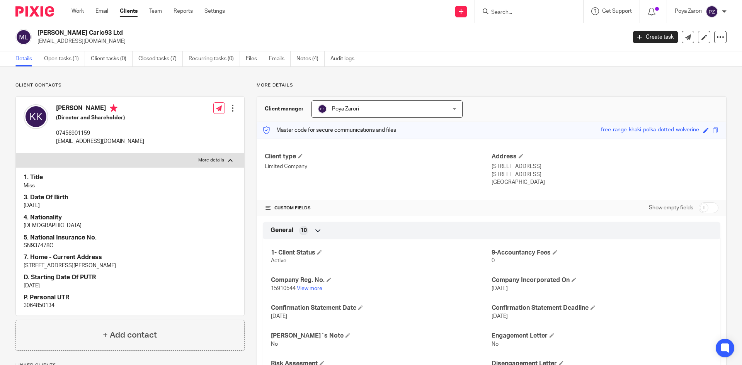
click at [75, 41] on p "kalban.khadija84@yahoo.com" at bounding box center [329, 41] width 584 height 8
copy main "kalban.khadija84@yahoo.com Create task Update from Companies House Export data …"
drag, startPoint x: 90, startPoint y: 34, endPoint x: 38, endPoint y: 28, distance: 52.1
click at [38, 28] on div "Mote Carlo93 Ltd kalban.khadija84@yahoo.com Create task Update from Companies H…" at bounding box center [371, 37] width 742 height 28
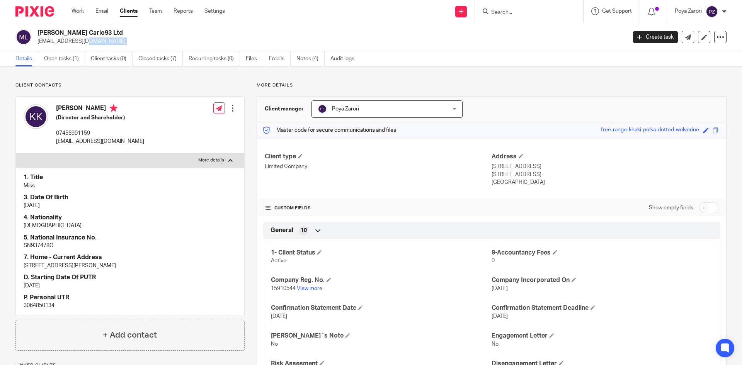
copy h2 "Mote Carlo93 Ltd"
click at [505, 13] on input "Search" at bounding box center [525, 12] width 70 height 7
click at [508, 13] on input "Search" at bounding box center [525, 12] width 70 height 7
click at [498, 14] on input "Search" at bounding box center [525, 12] width 70 height 7
click at [516, 16] on input "Search" at bounding box center [525, 12] width 70 height 7
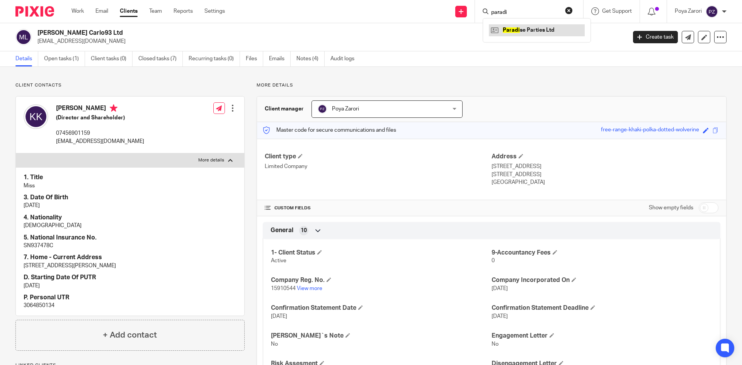
type input "paradi"
click at [518, 34] on link at bounding box center [537, 30] width 96 height 12
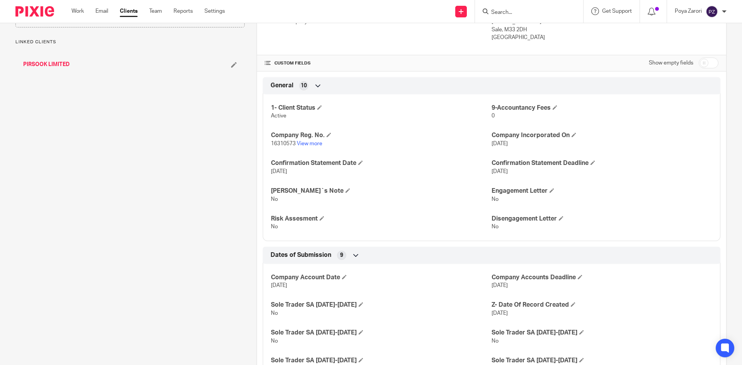
scroll to position [19, 0]
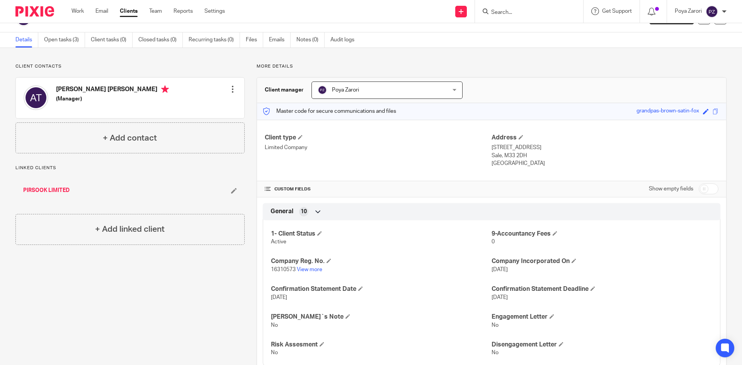
click at [704, 188] on input "checkbox" at bounding box center [709, 189] width 20 height 11
checkbox input "true"
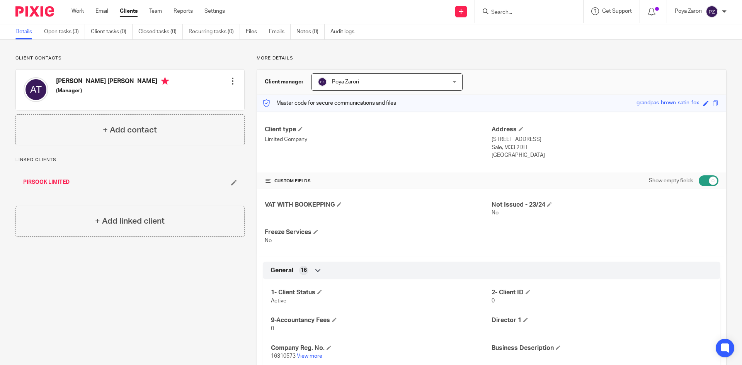
scroll to position [0, 0]
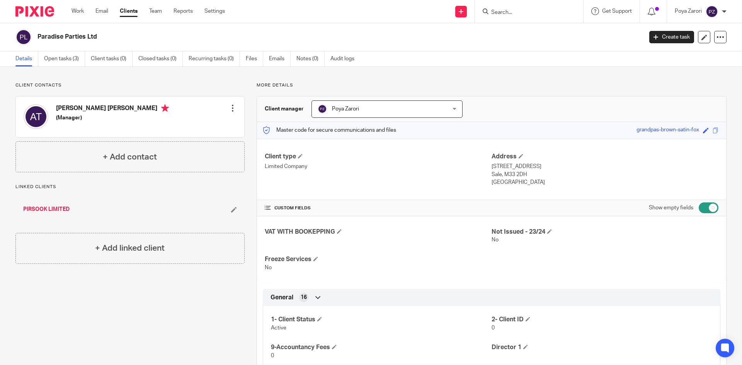
click at [514, 14] on input "Search" at bounding box center [525, 12] width 70 height 7
click at [511, 11] on input "Search" at bounding box center [525, 12] width 70 height 7
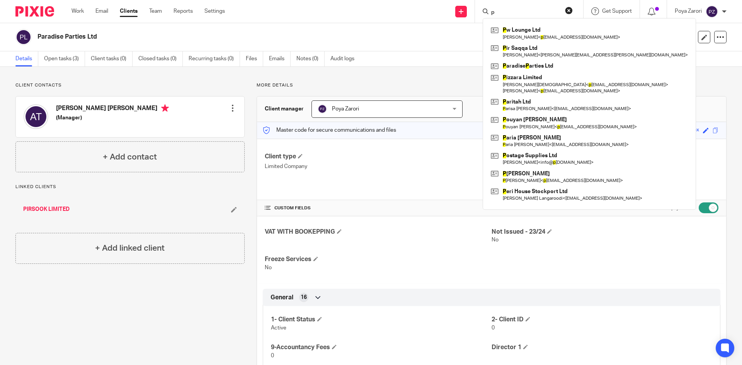
type input "p"
click at [399, 25] on div "Paradise Parties Ltd Create task Update from Companies House Export data Merge …" at bounding box center [371, 37] width 742 height 28
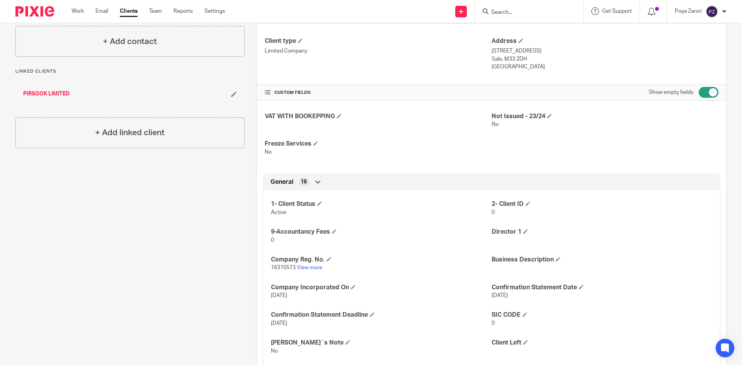
scroll to position [116, 0]
click at [317, 268] on link "View more" at bounding box center [309, 267] width 25 height 5
click at [316, 265] on link "View more" at bounding box center [309, 267] width 25 height 5
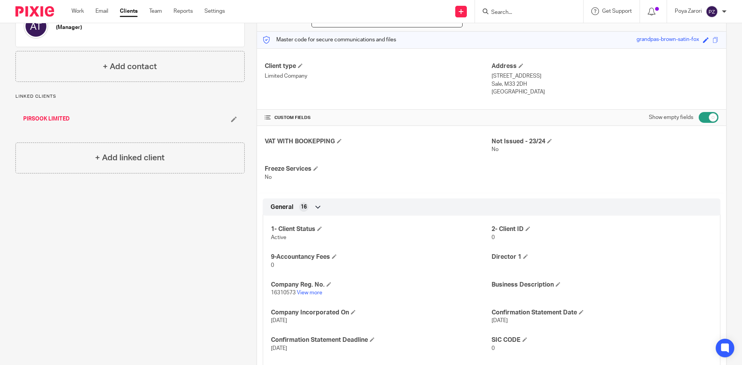
scroll to position [0, 0]
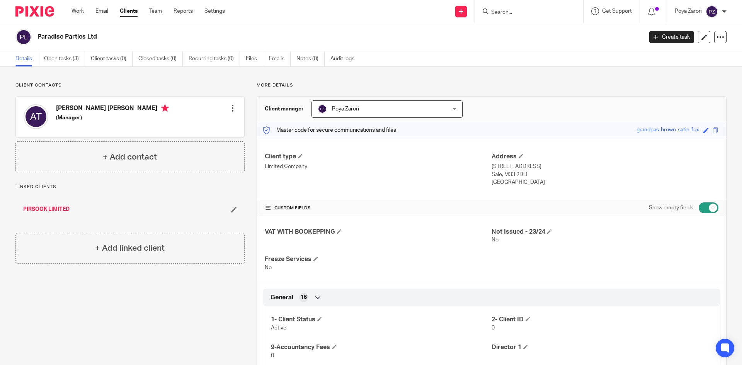
click at [517, 14] on input "Search" at bounding box center [525, 12] width 70 height 7
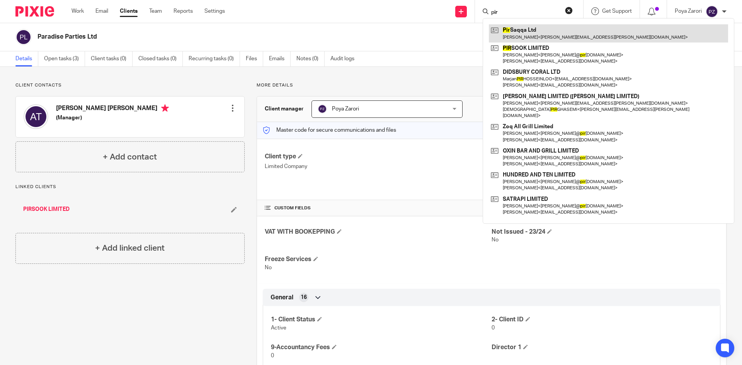
type input "pir"
click at [562, 38] on link at bounding box center [608, 33] width 239 height 18
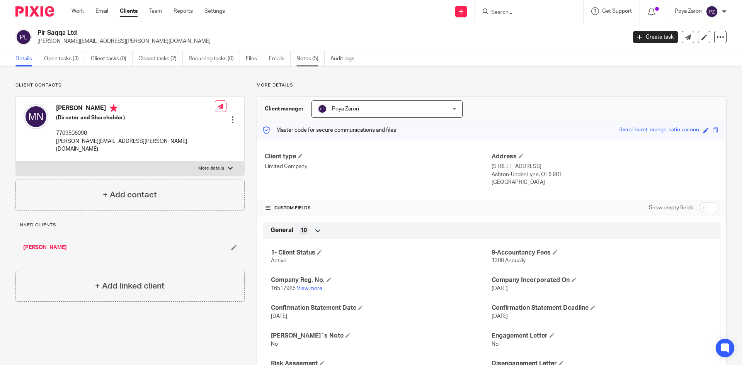
click at [312, 57] on link "Notes (5)" at bounding box center [310, 58] width 28 height 15
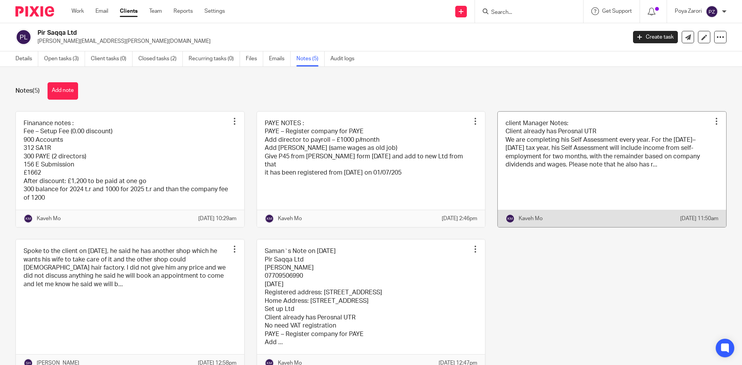
click at [548, 153] on link at bounding box center [612, 170] width 228 height 116
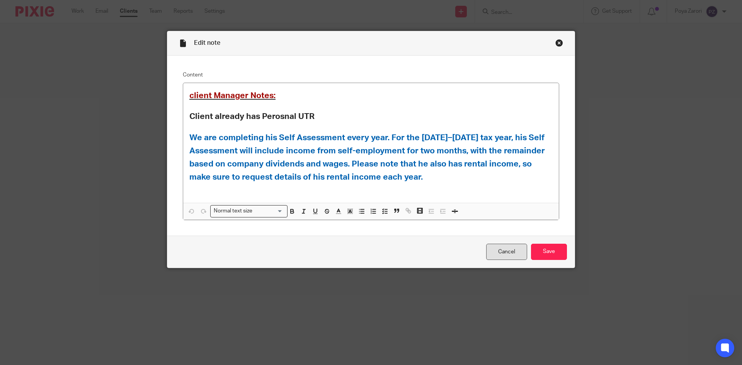
click at [500, 250] on link "Cancel" at bounding box center [506, 252] width 41 height 17
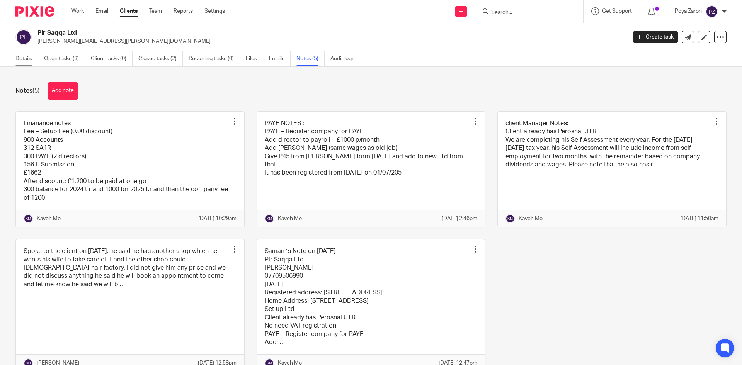
click at [19, 54] on link "Details" at bounding box center [26, 58] width 23 height 15
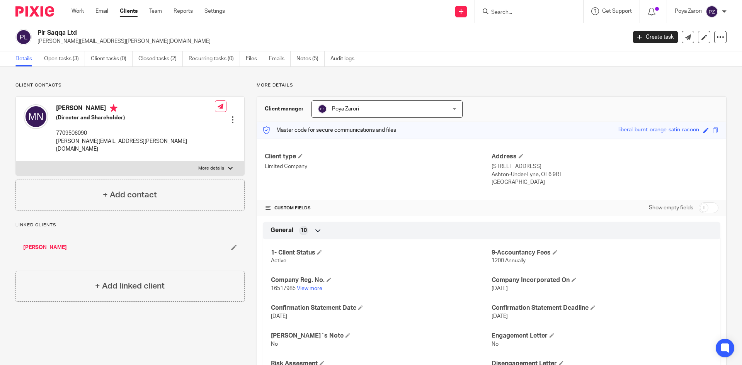
click at [194, 161] on label "More details" at bounding box center [130, 168] width 228 height 14
click at [16, 161] on input "More details" at bounding box center [15, 161] width 0 height 0
checkbox input "true"
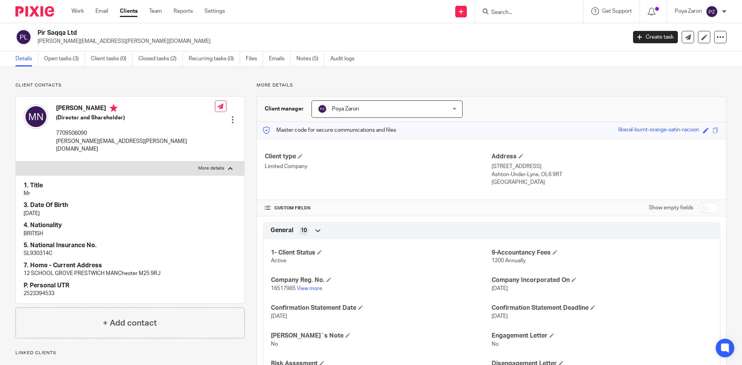
click at [44, 290] on p "2523394533" at bounding box center [130, 294] width 213 height 8
copy p "2523394533"
click at [305, 289] on link "View more" at bounding box center [309, 288] width 25 height 5
click at [308, 58] on link "Notes (5)" at bounding box center [310, 58] width 28 height 15
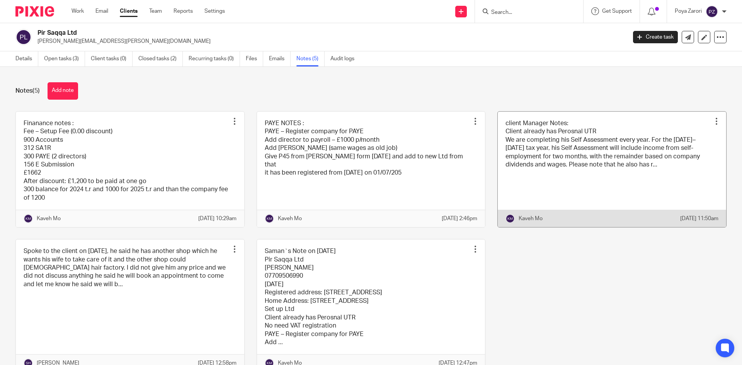
click at [532, 139] on link at bounding box center [612, 170] width 228 height 116
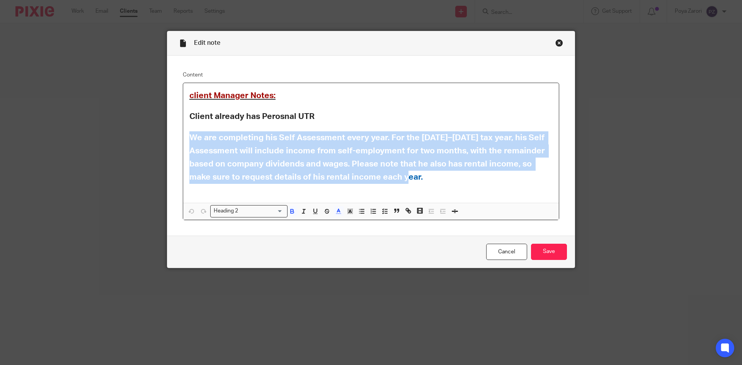
drag, startPoint x: 379, startPoint y: 180, endPoint x: 189, endPoint y: 143, distance: 193.6
click at [139, 133] on div "Edit note Content client Manager Notes: Client already has Perosnal UTR We are …" at bounding box center [371, 182] width 742 height 365
copy span "We are completing his Self Assessment every year. For the 2025–2026 tax year, h…"
click at [511, 249] on link "Cancel" at bounding box center [506, 252] width 41 height 17
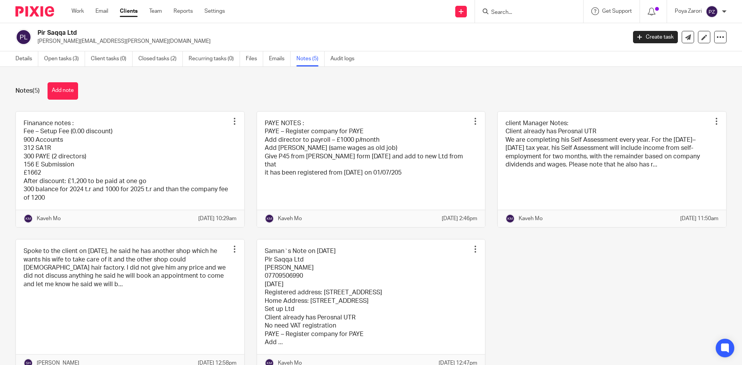
click at [508, 8] on form at bounding box center [531, 12] width 82 height 10
click at [507, 14] on input "Search" at bounding box center [525, 12] width 70 height 7
type input "pw"
click at [525, 37] on link at bounding box center [557, 33] width 137 height 18
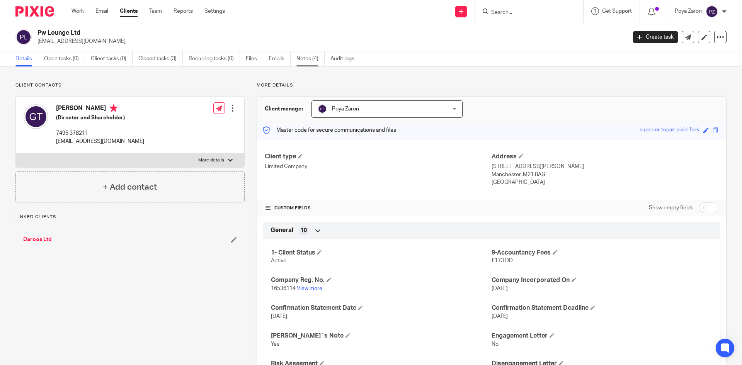
click at [313, 58] on link "Notes (4)" at bounding box center [310, 58] width 28 height 15
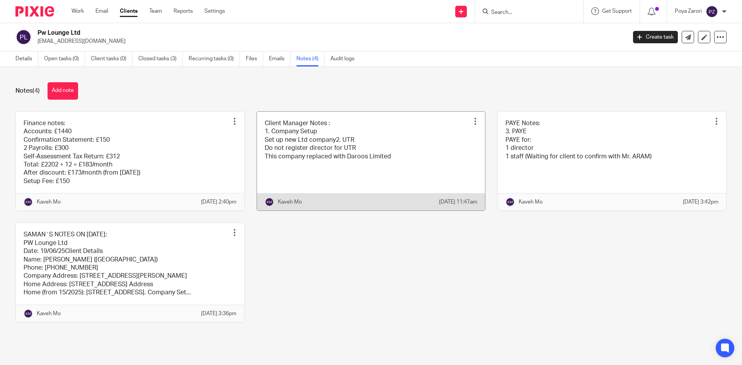
click at [375, 155] on link at bounding box center [371, 161] width 228 height 99
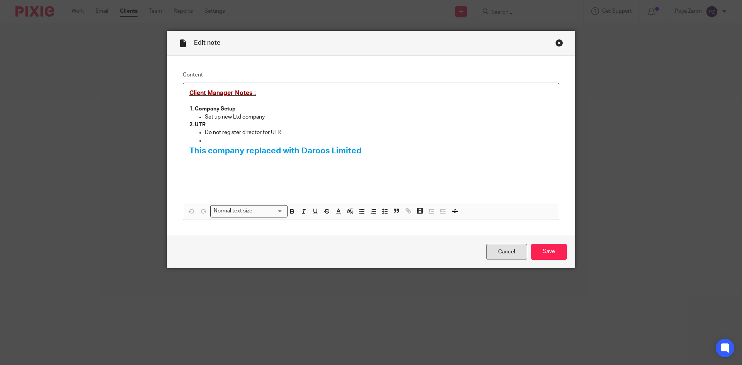
click at [514, 252] on link "Cancel" at bounding box center [506, 252] width 41 height 17
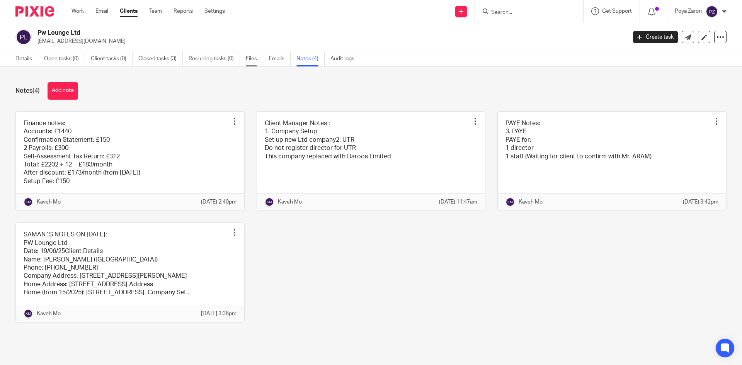
click at [255, 60] on link "Files" at bounding box center [254, 58] width 17 height 15
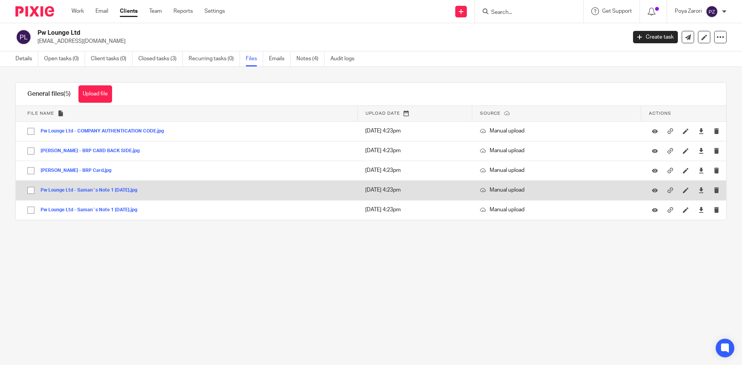
click at [123, 191] on button "Pw Lounge Ltd - Saman`s Note 1 [DATE].jpg" at bounding box center [92, 190] width 102 height 5
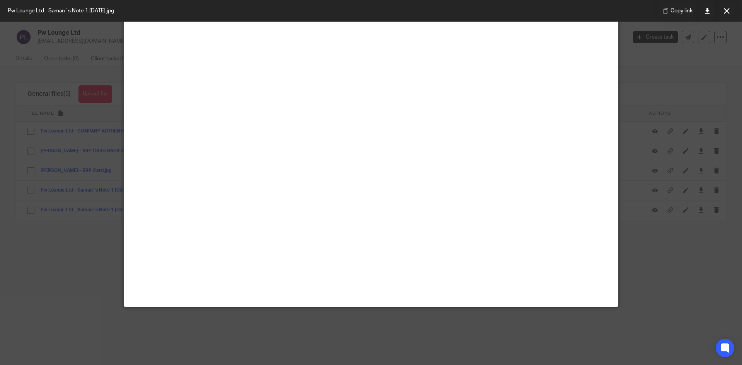
scroll to position [77, 0]
click at [495, 10] on img at bounding box center [371, 7] width 494 height 6
click at [542, 10] on img at bounding box center [371, 7] width 494 height 6
click at [720, 13] on button at bounding box center [726, 10] width 15 height 15
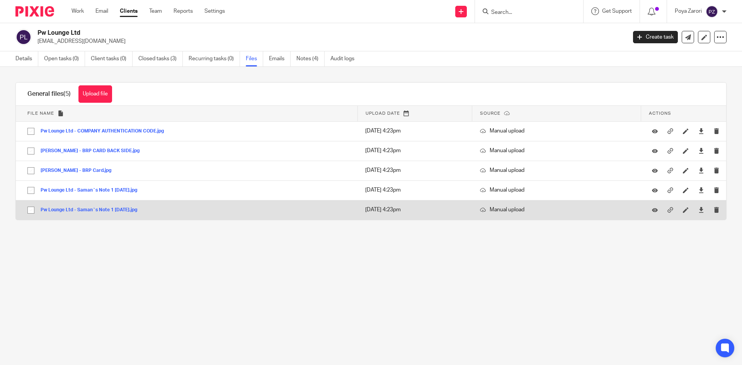
click at [121, 210] on button "Pw Lounge Ltd - Saman`s Note 1 [DATE].jpg" at bounding box center [92, 209] width 102 height 5
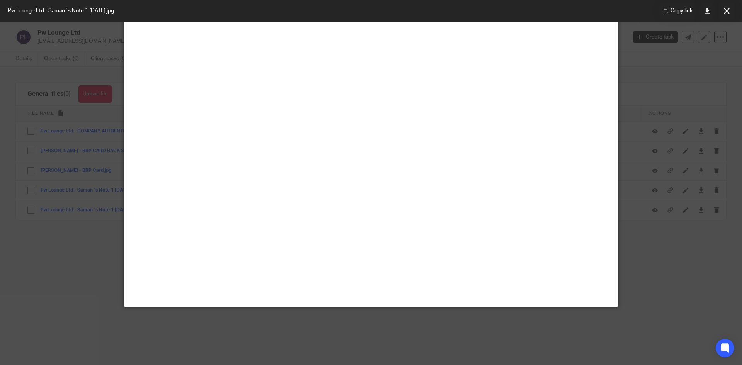
scroll to position [502, 0]
click at [726, 10] on icon at bounding box center [727, 11] width 6 height 6
